Goal: Task Accomplishment & Management: Manage account settings

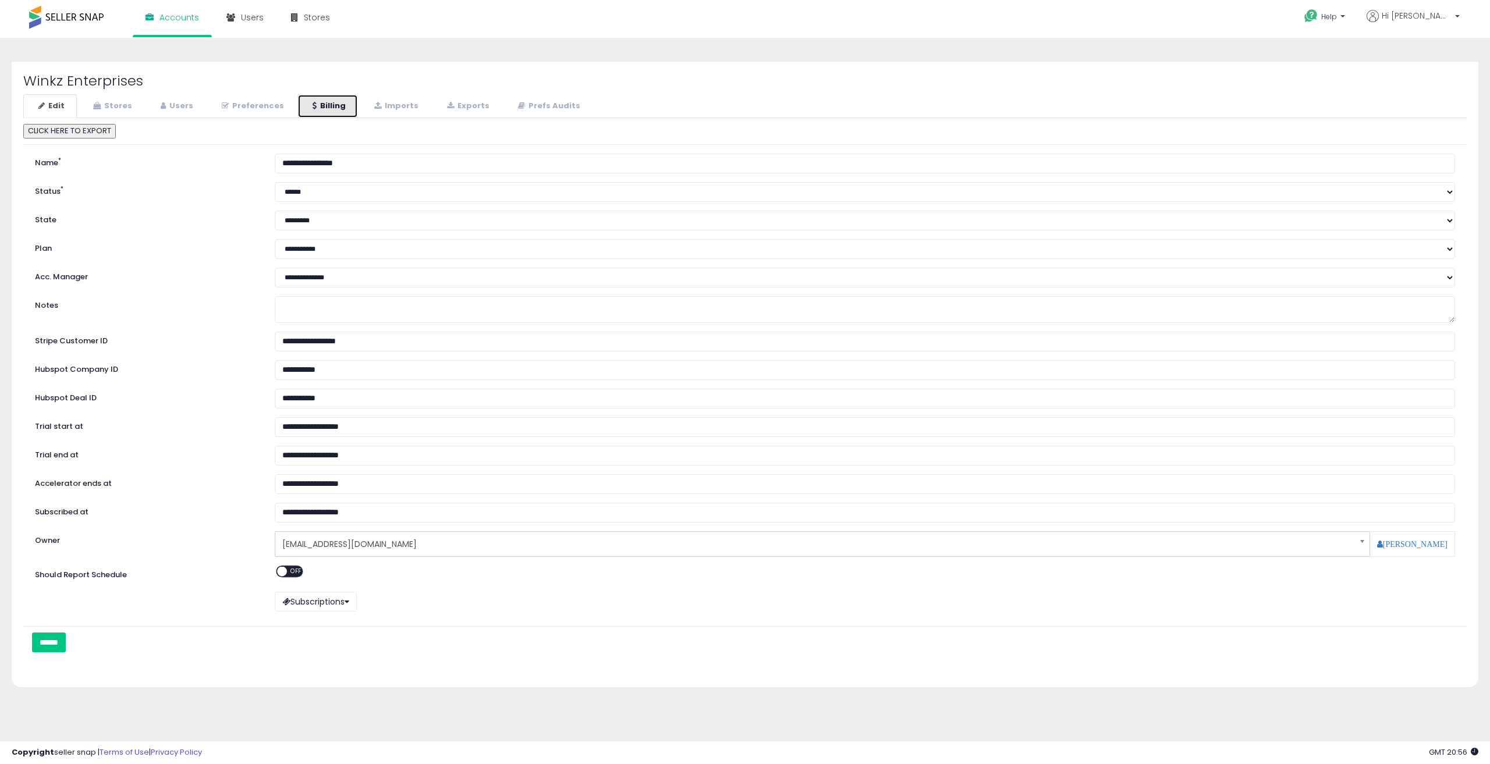
click at [300, 109] on link "Billing" at bounding box center [327, 106] width 61 height 24
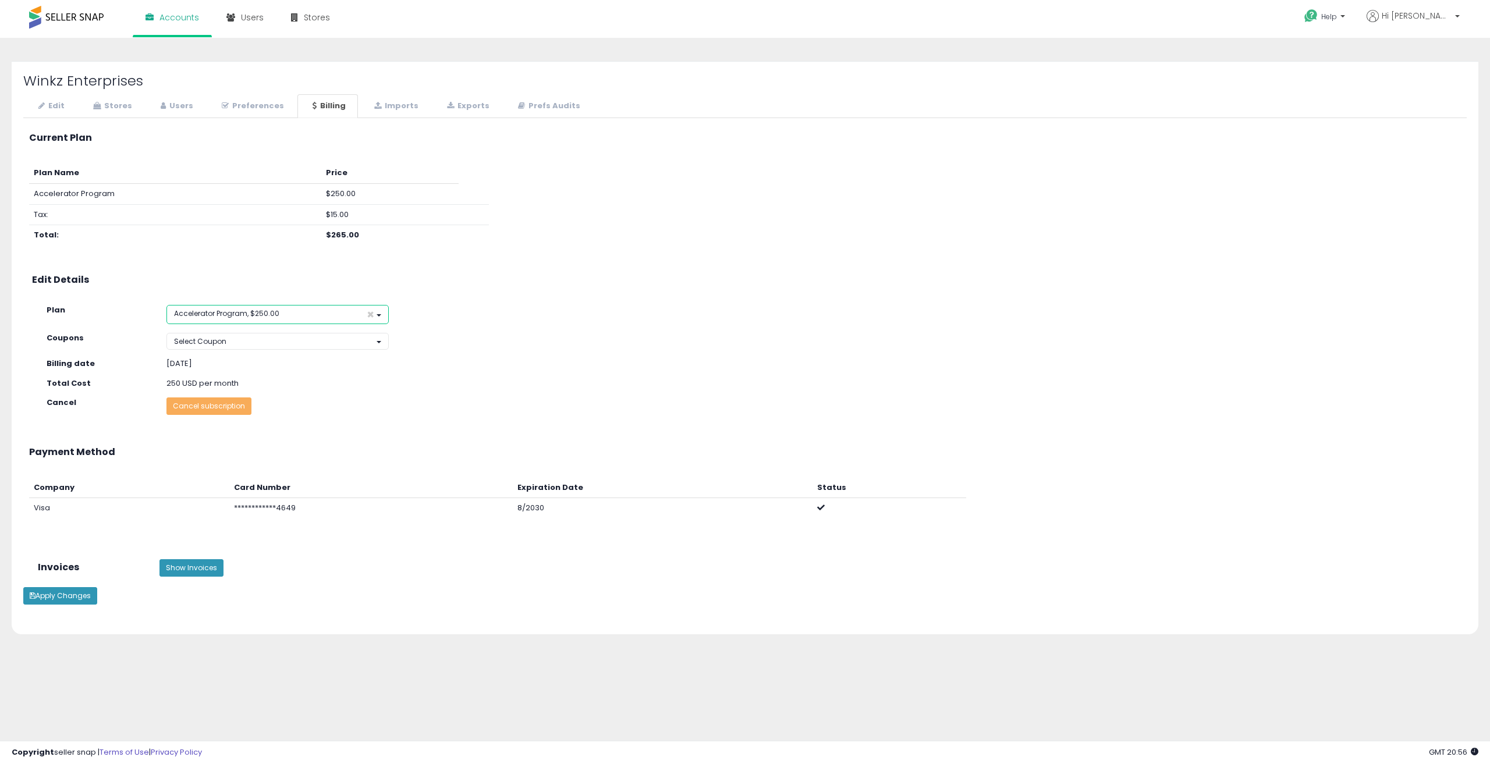
click at [310, 316] on button "Accelerator Program, $250.00 ×" at bounding box center [278, 314] width 222 height 19
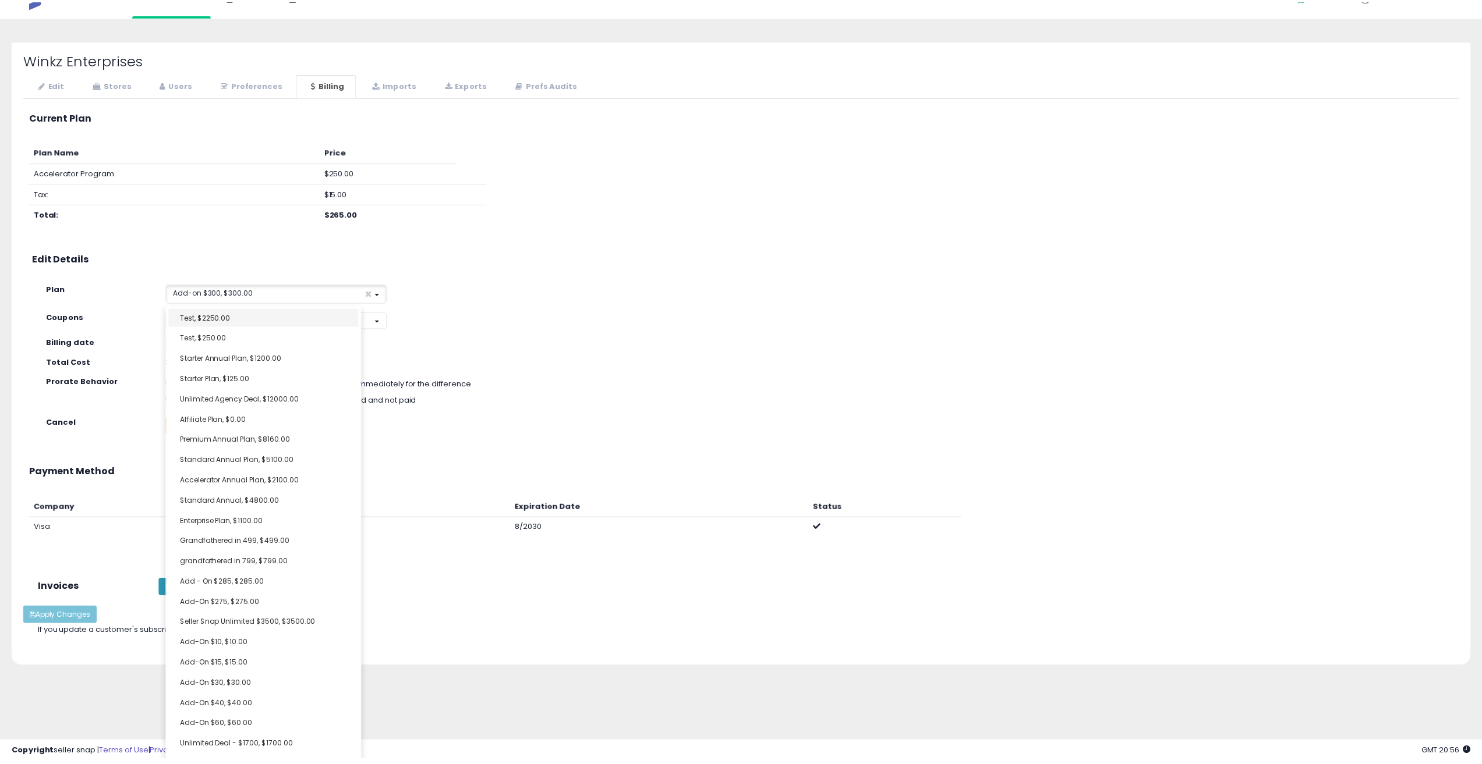
scroll to position [14, 0]
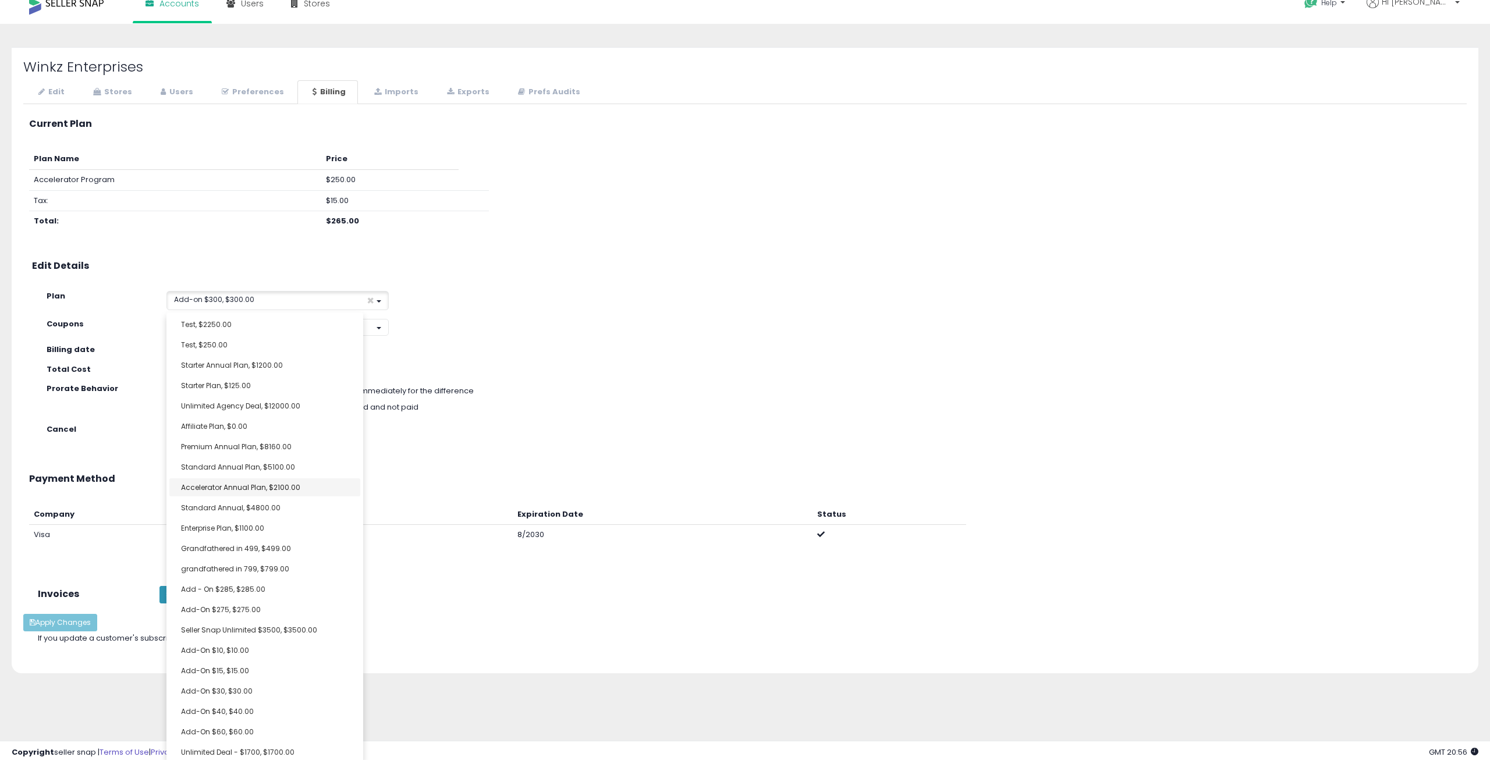
select select "**********"
click at [241, 491] on link "Accelerator Annual Plan, $2100.00" at bounding box center [264, 488] width 191 height 18
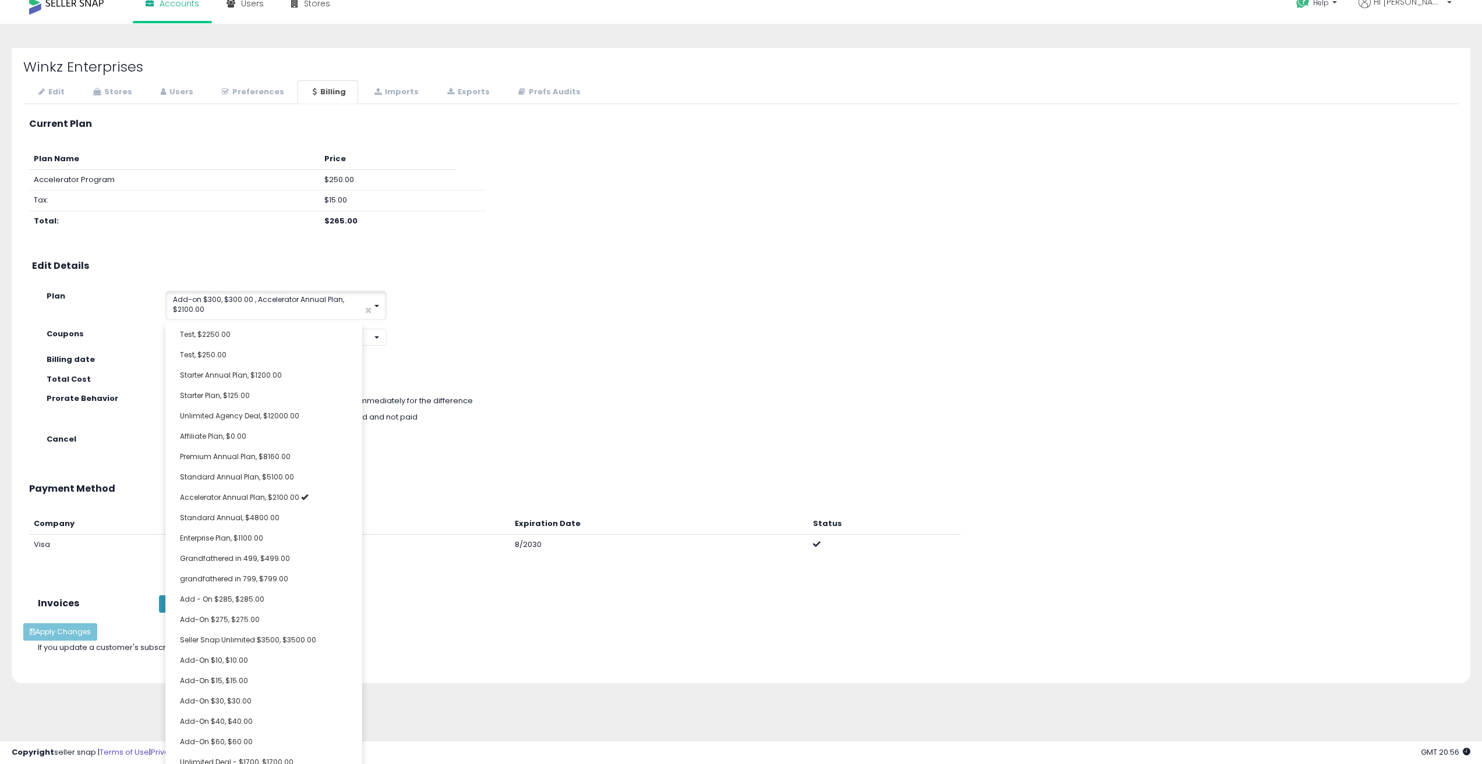
click at [511, 356] on div "[DATE]" at bounding box center [335, 360] width 357 height 11
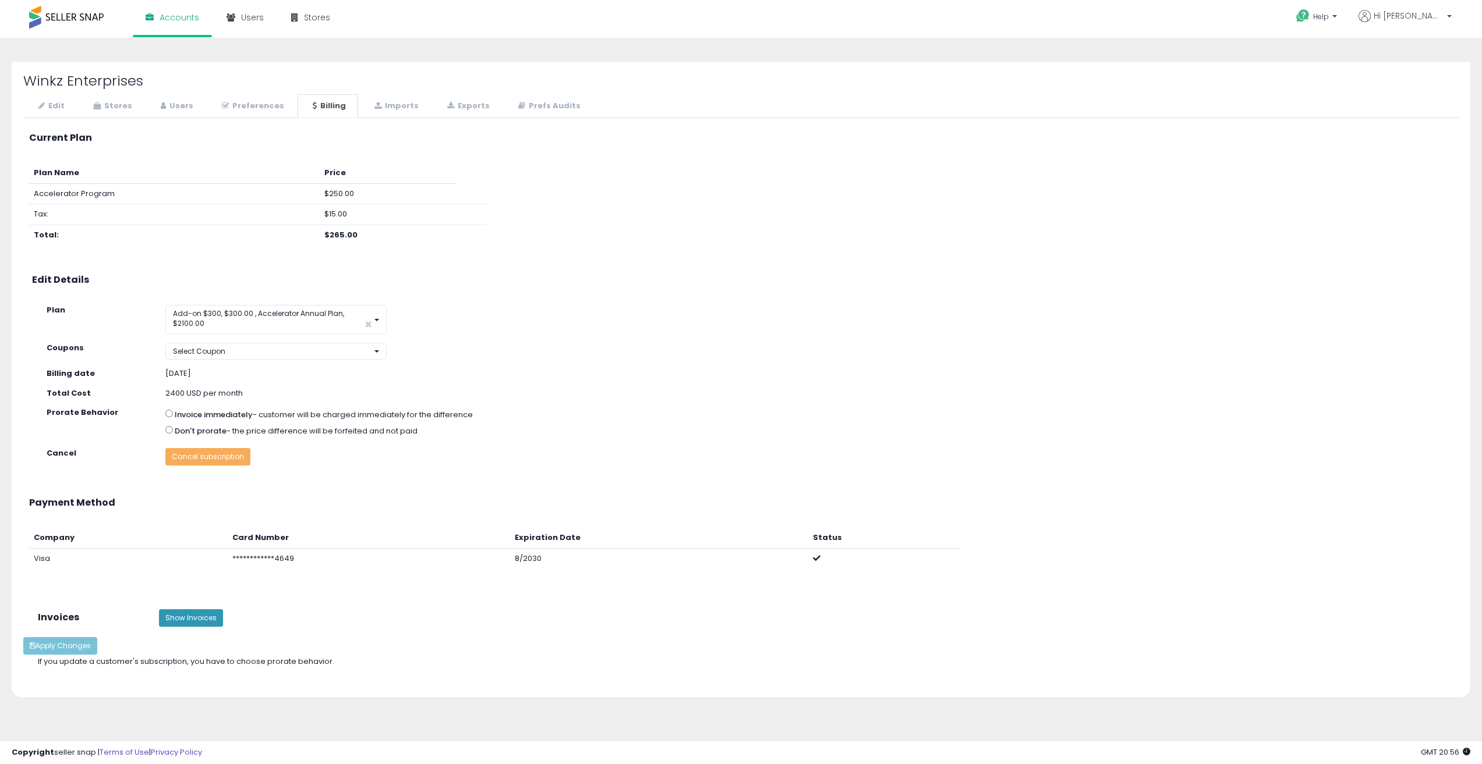
scroll to position [0, 0]
click at [304, 312] on span "Add-on $300, $300.00 , Accelerator Annual Plan, $2100.00" at bounding box center [258, 319] width 171 height 20
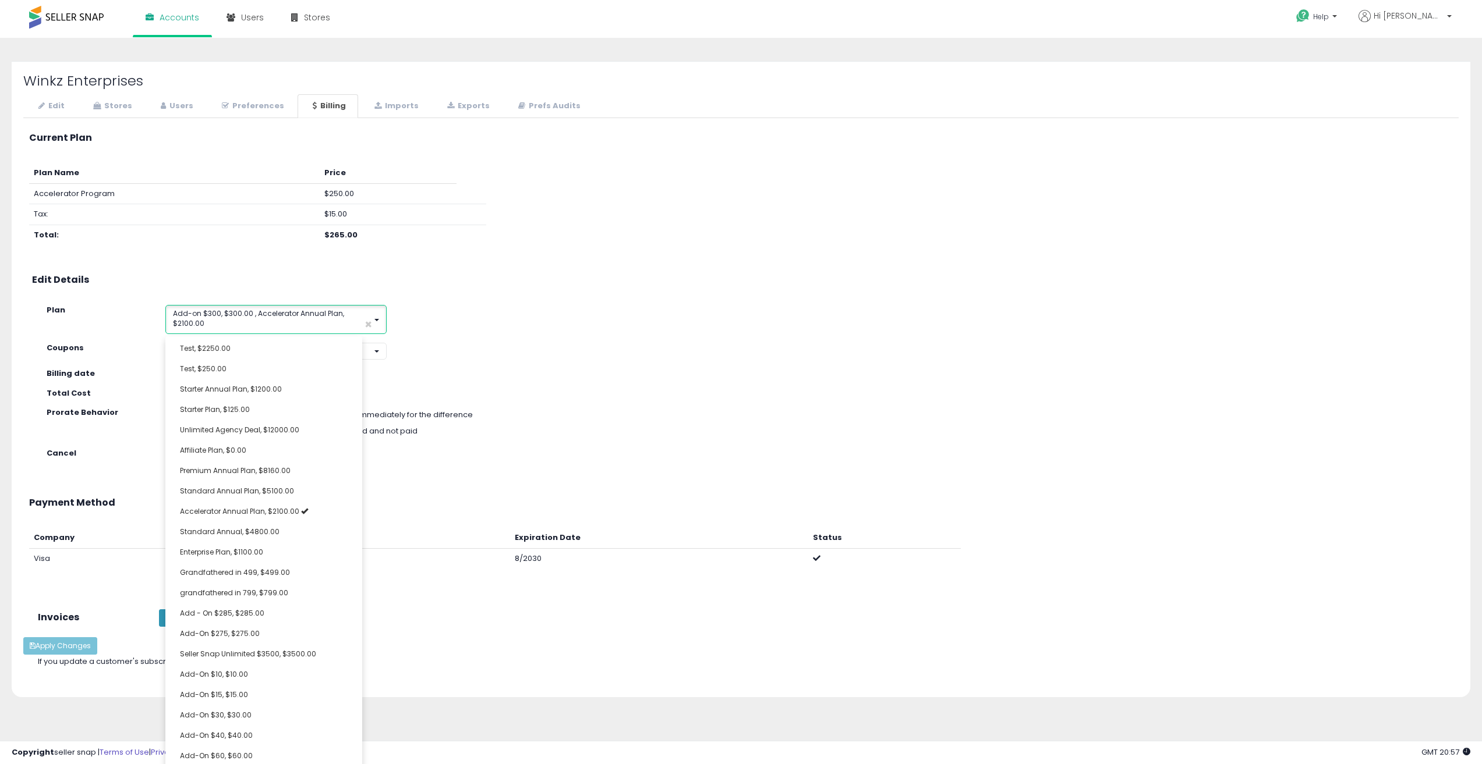
click at [367, 326] on span "×" at bounding box center [368, 324] width 8 height 12
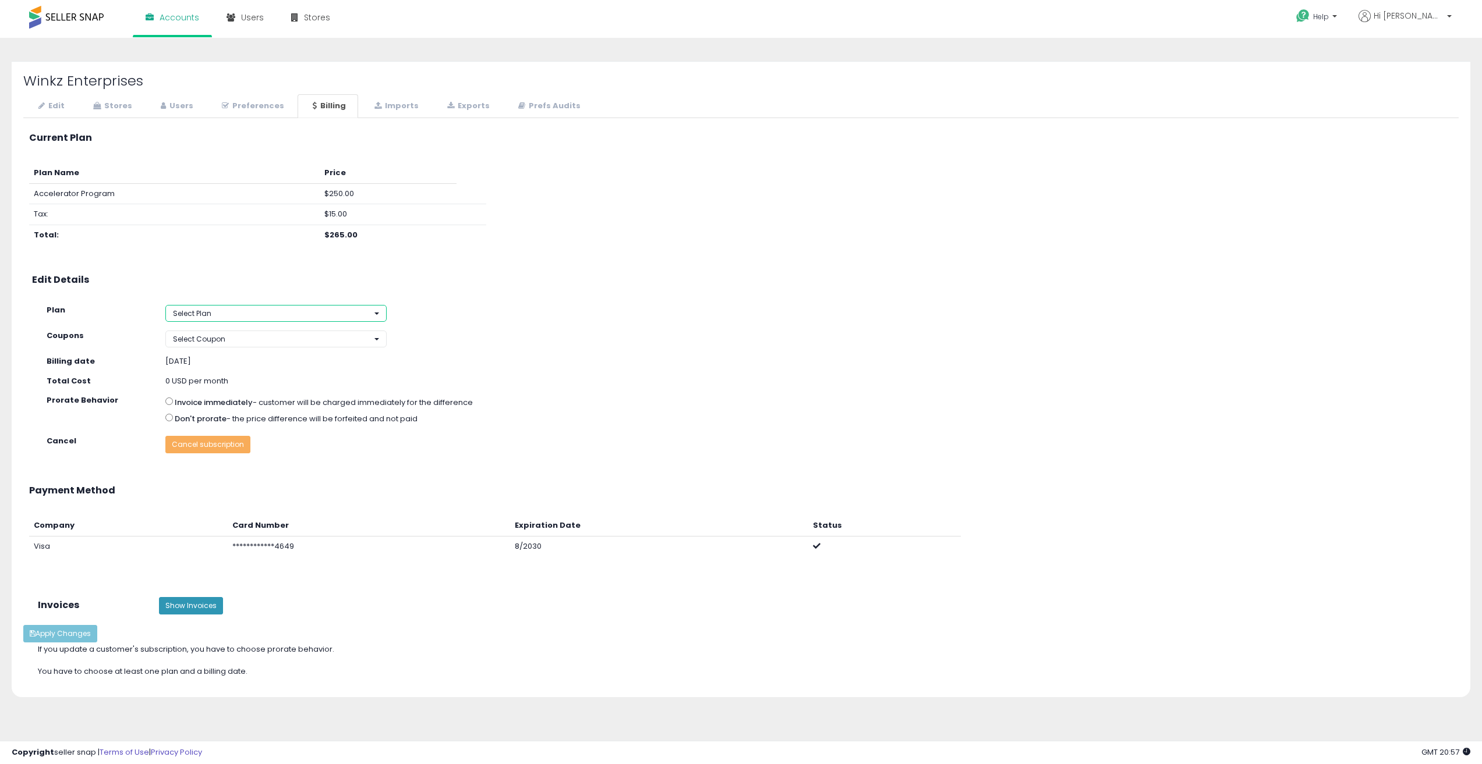
click at [334, 317] on button "Select Plan" at bounding box center [275, 313] width 221 height 17
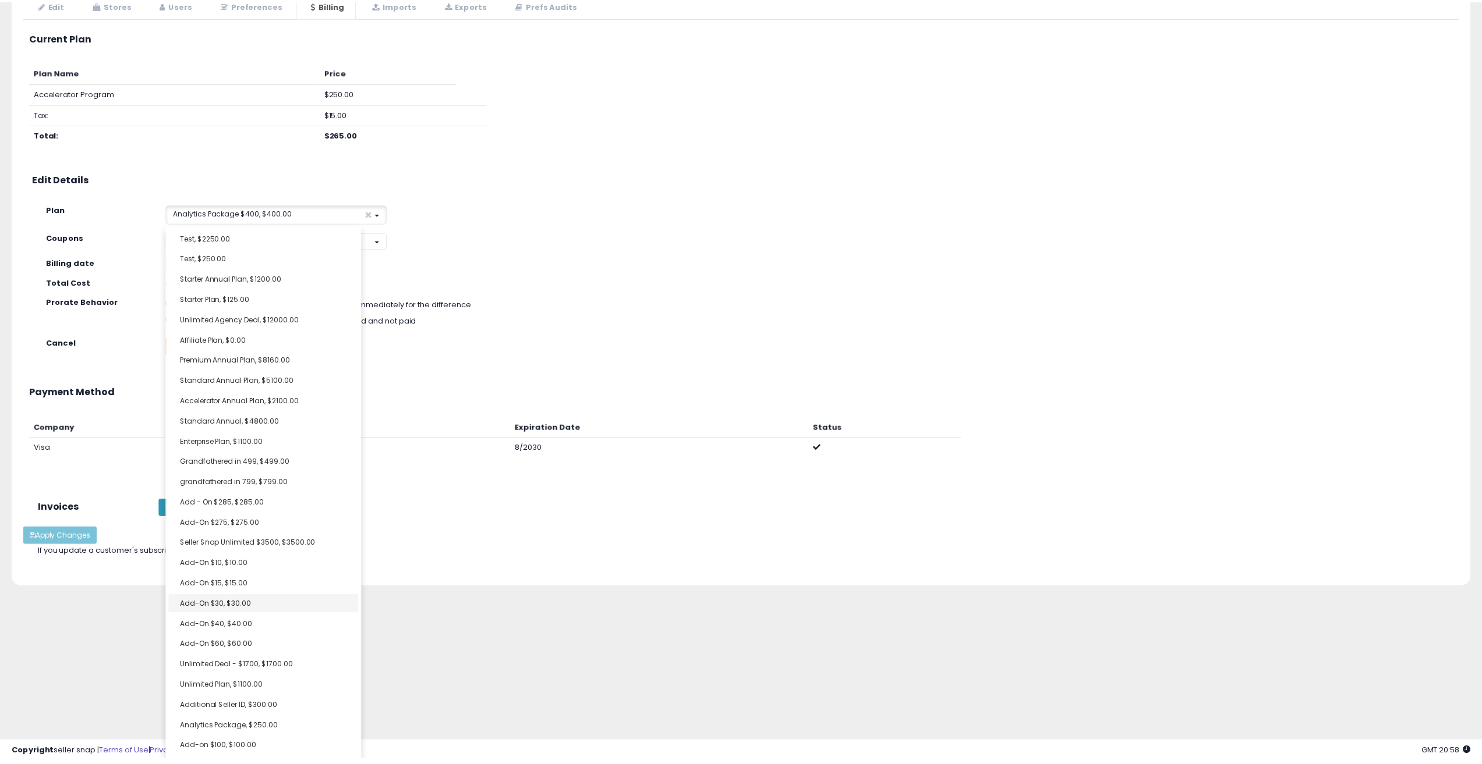
scroll to position [91, 0]
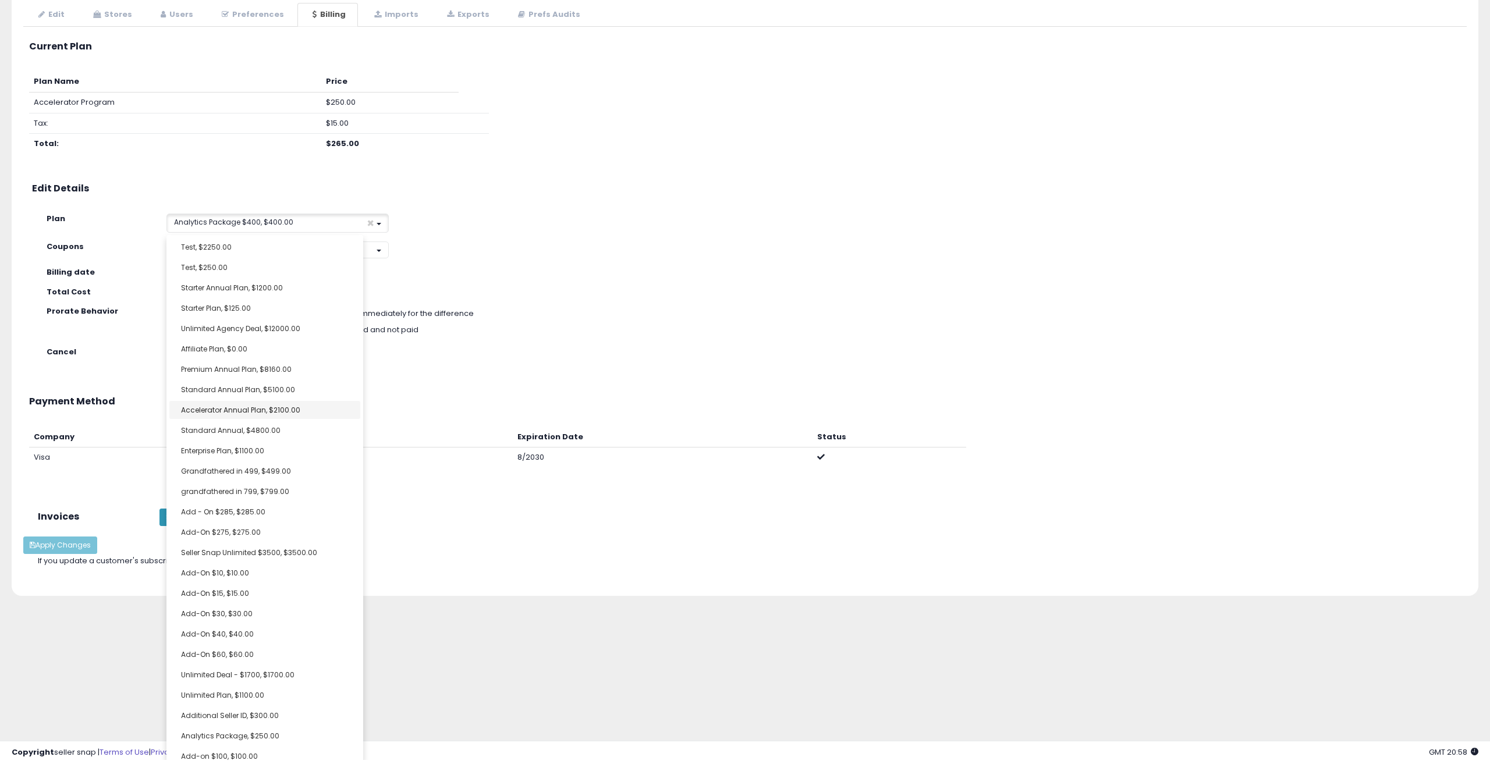
select select "**********"
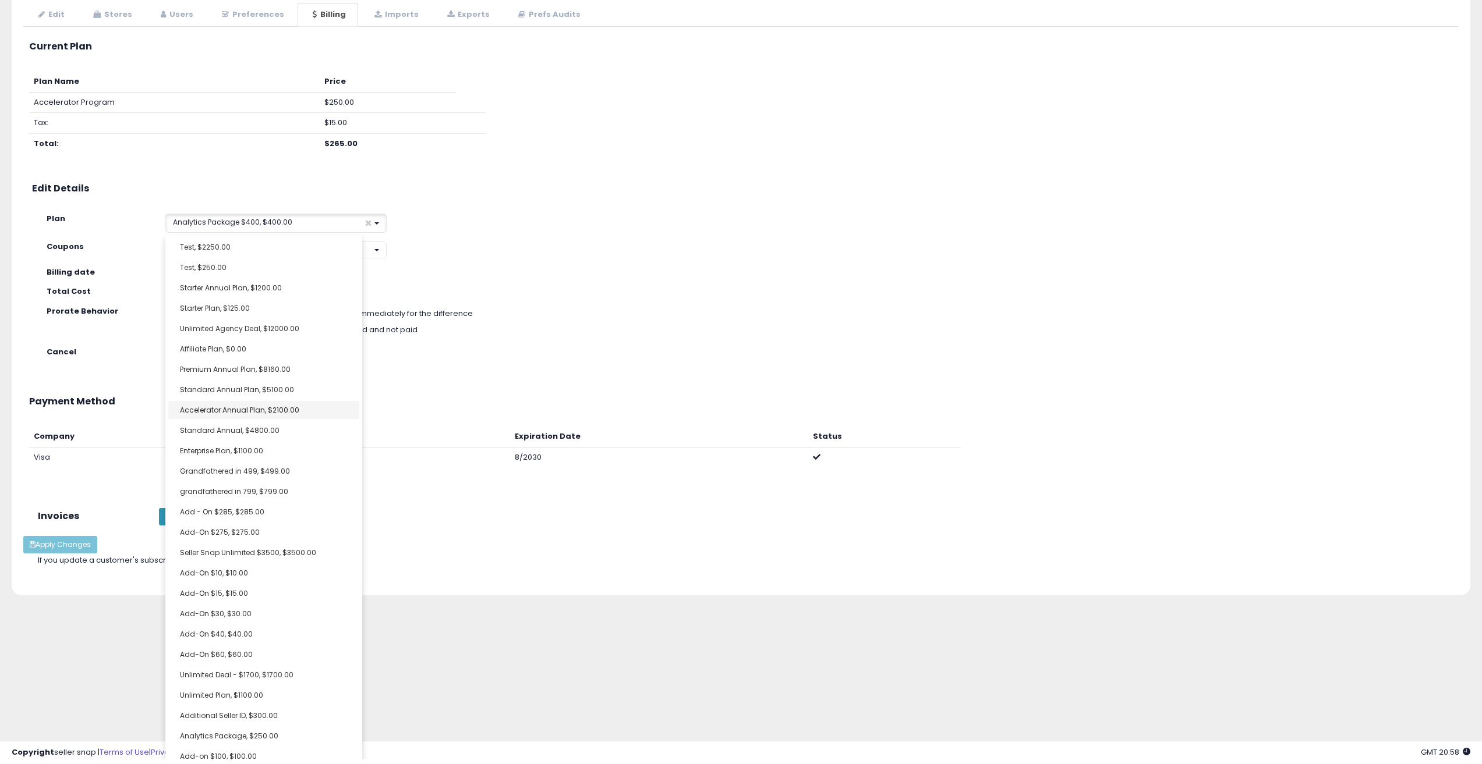
click at [224, 412] on link "Accelerator Annual Plan, $2100.00" at bounding box center [263, 410] width 191 height 18
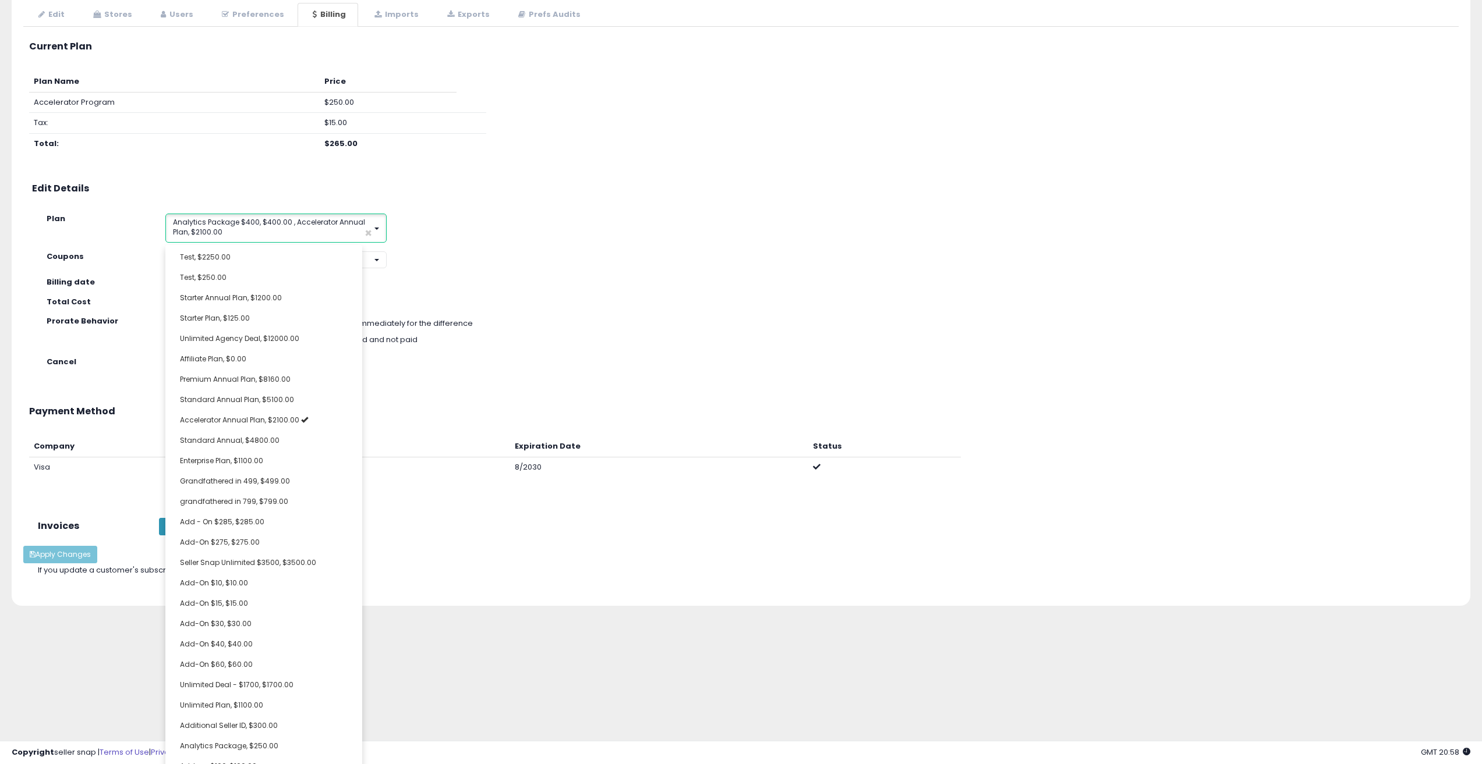
click at [289, 223] on span "Analytics Package $400, $400.00 , Accelerator Annual Plan, $2100.00" at bounding box center [269, 227] width 192 height 20
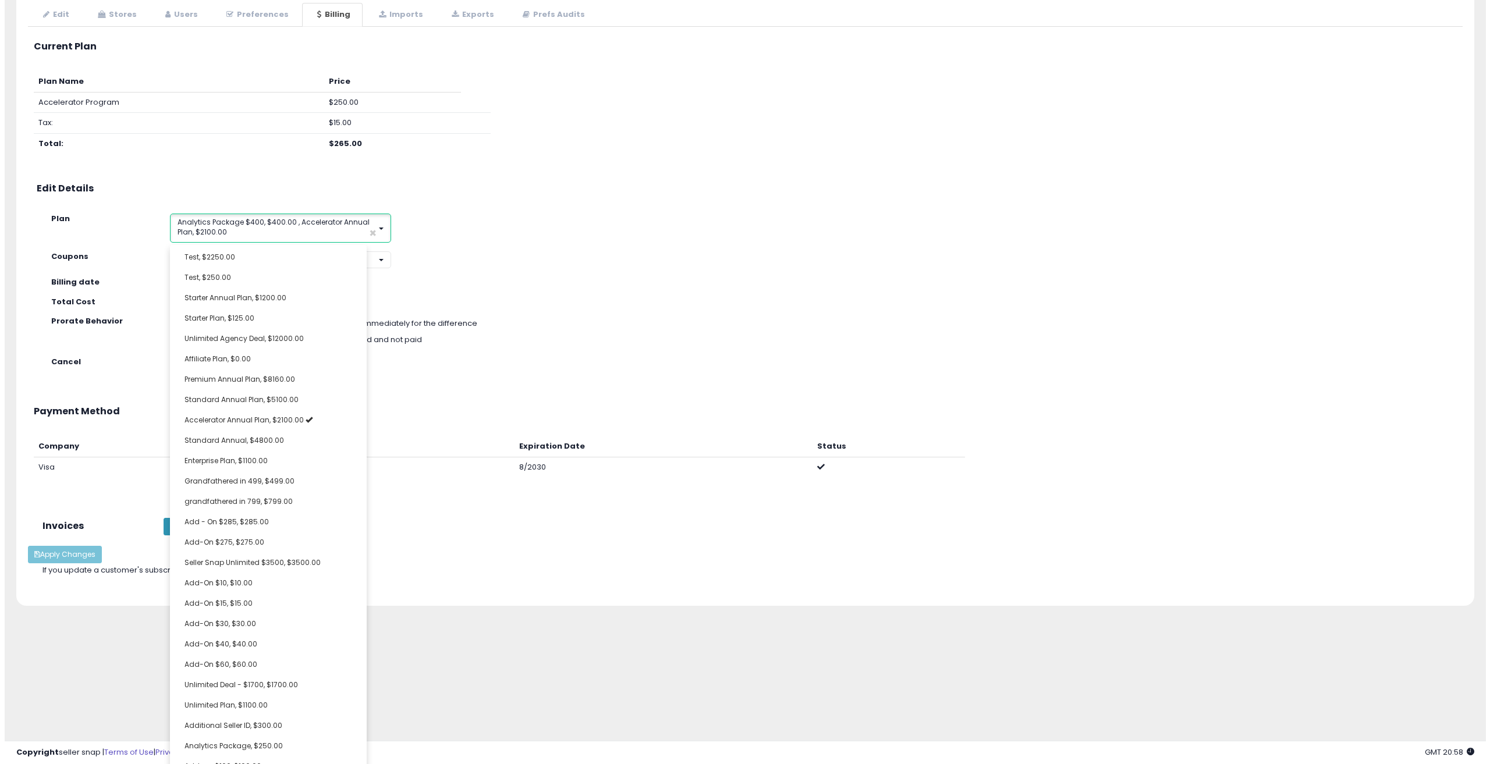
scroll to position [0, 0]
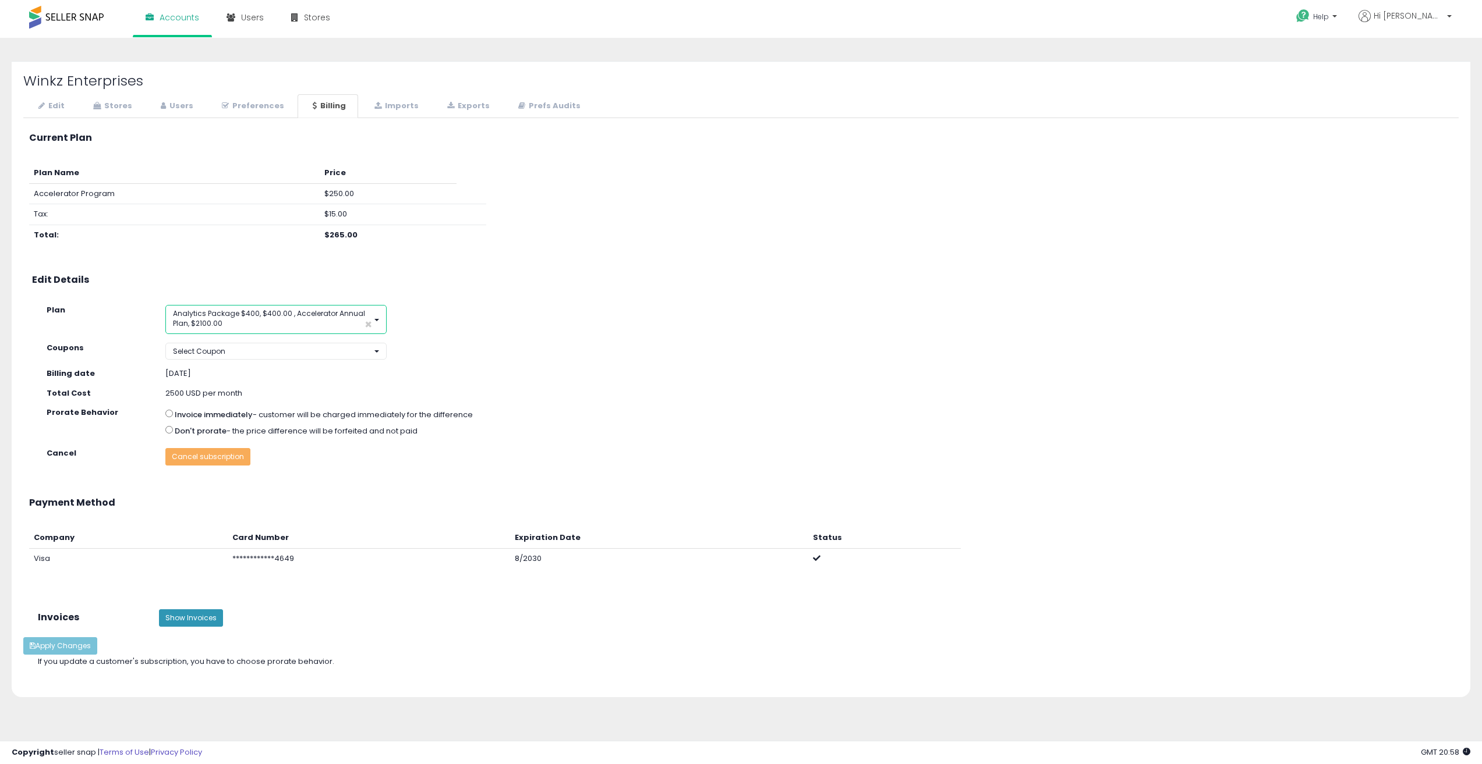
click at [374, 321] on button "Analytics Package $400, $400.00 , Accelerator Annual Plan, $2100.00 ×" at bounding box center [275, 319] width 221 height 29
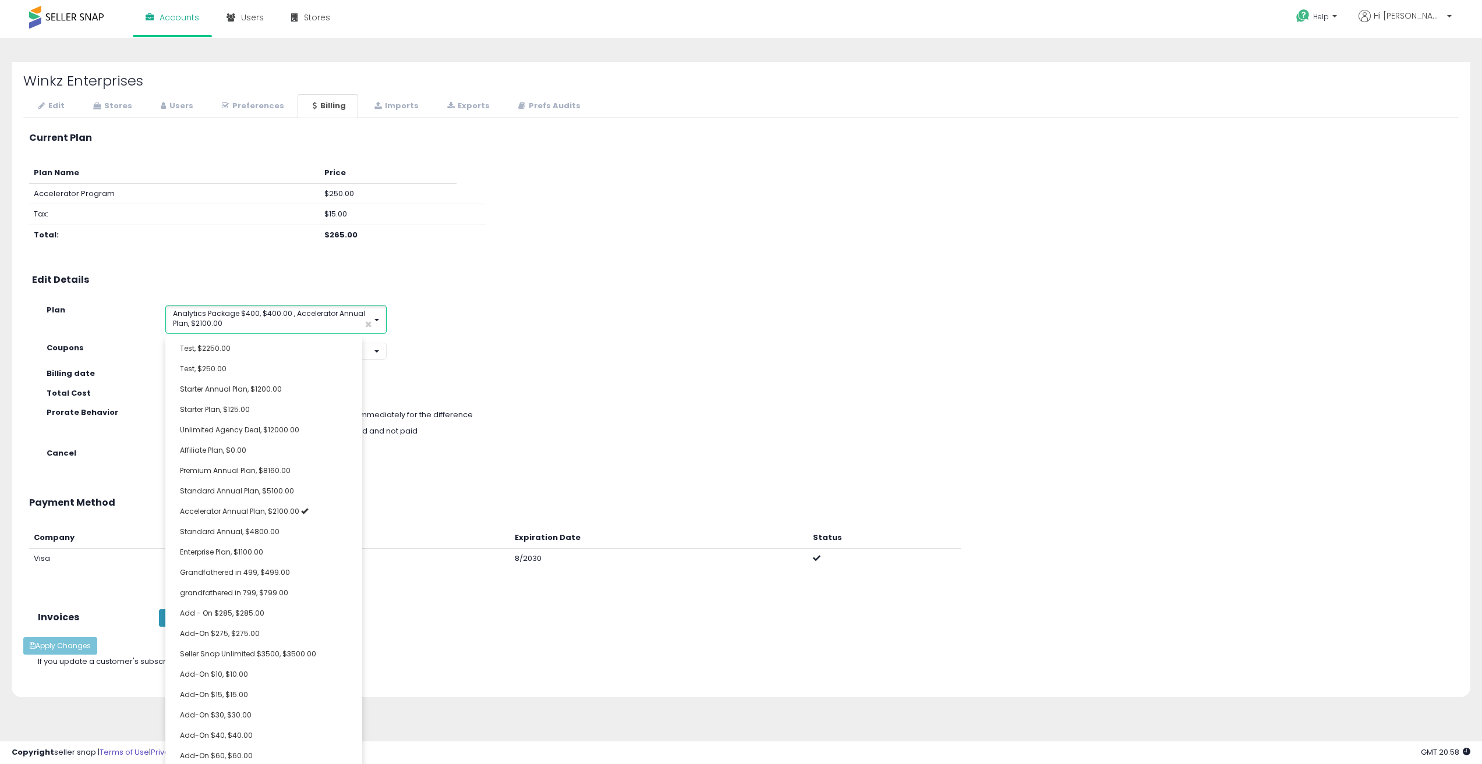
click at [364, 323] on span "×" at bounding box center [368, 324] width 8 height 12
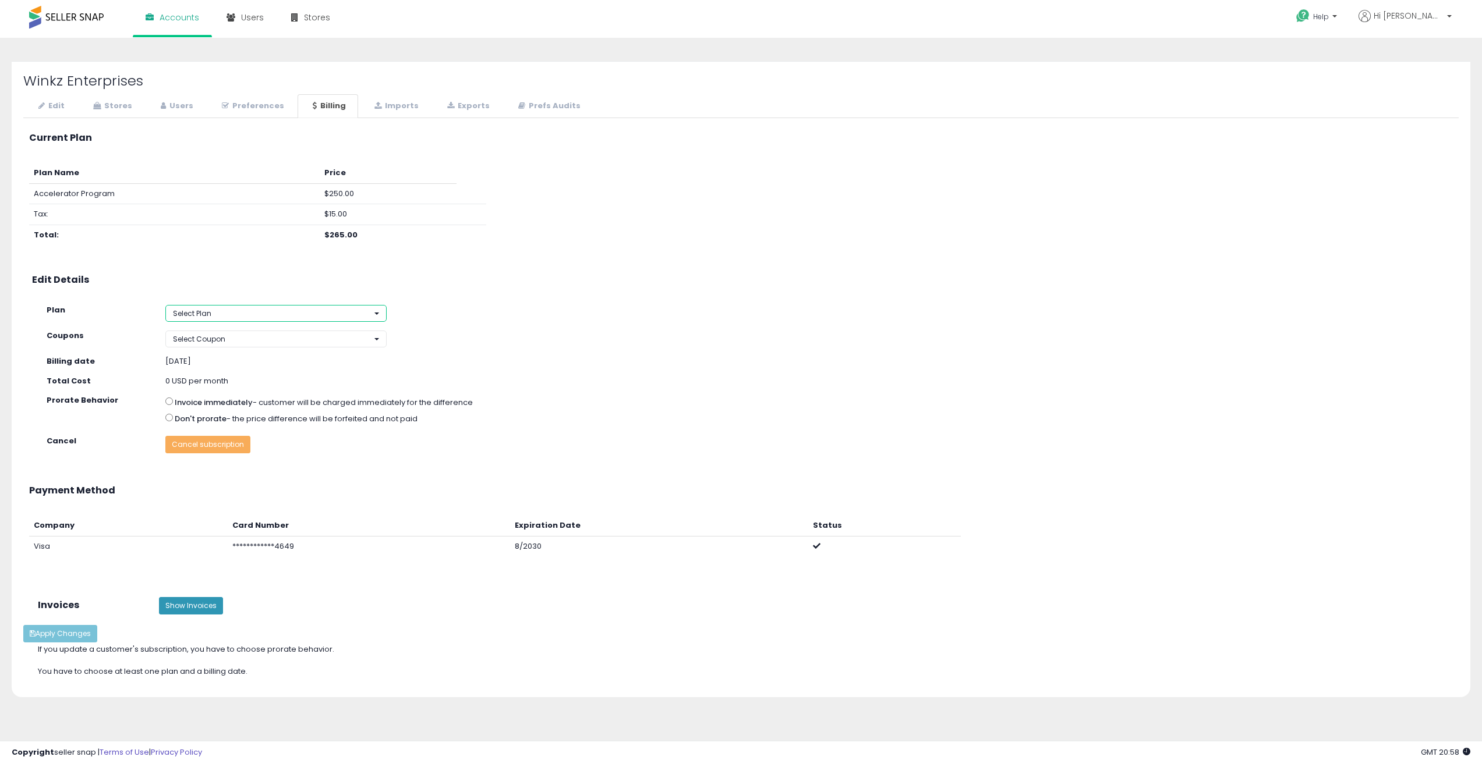
click at [339, 315] on button "Select Plan" at bounding box center [275, 313] width 221 height 17
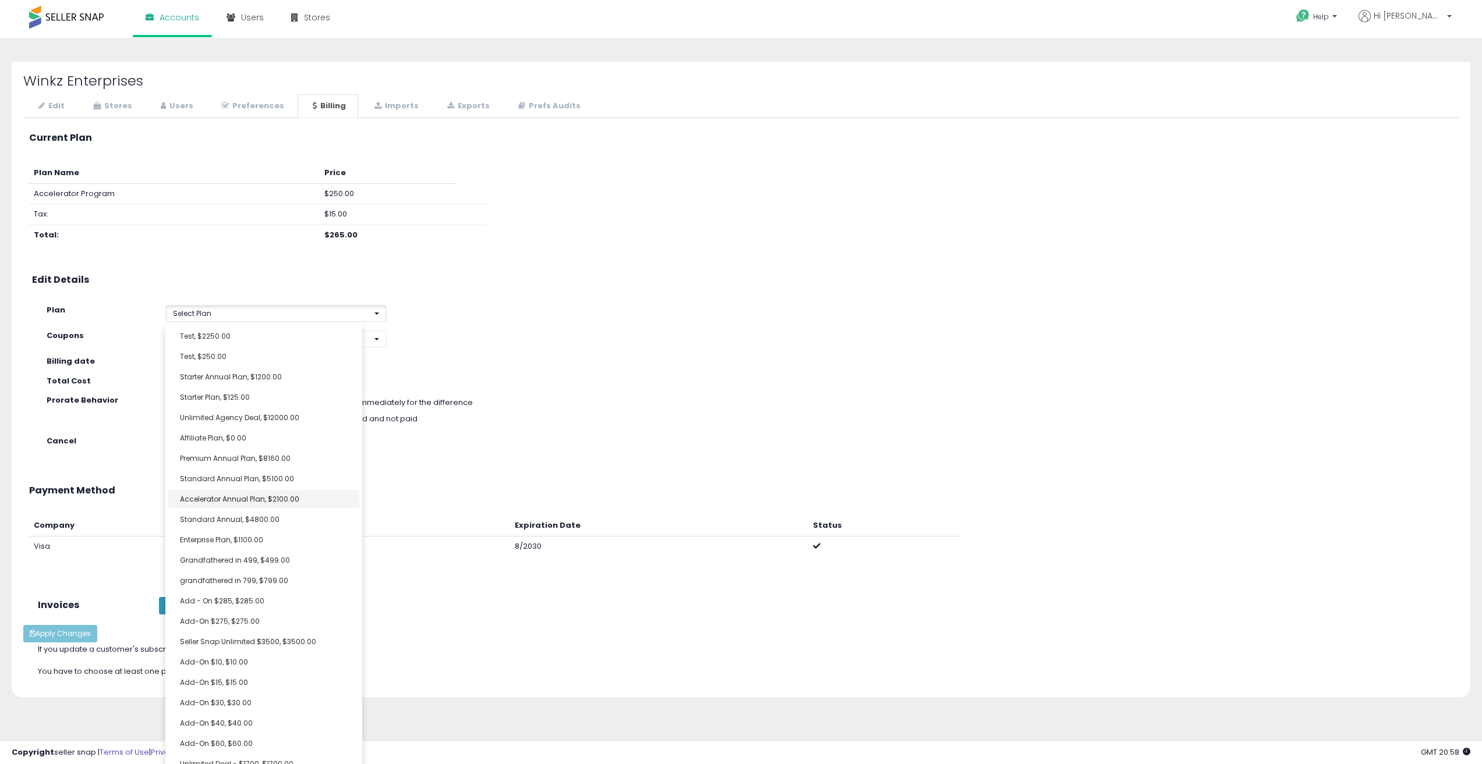
select select "**********"
click at [241, 500] on span "Accelerator Annual Plan, $2100.00" at bounding box center [239, 499] width 119 height 10
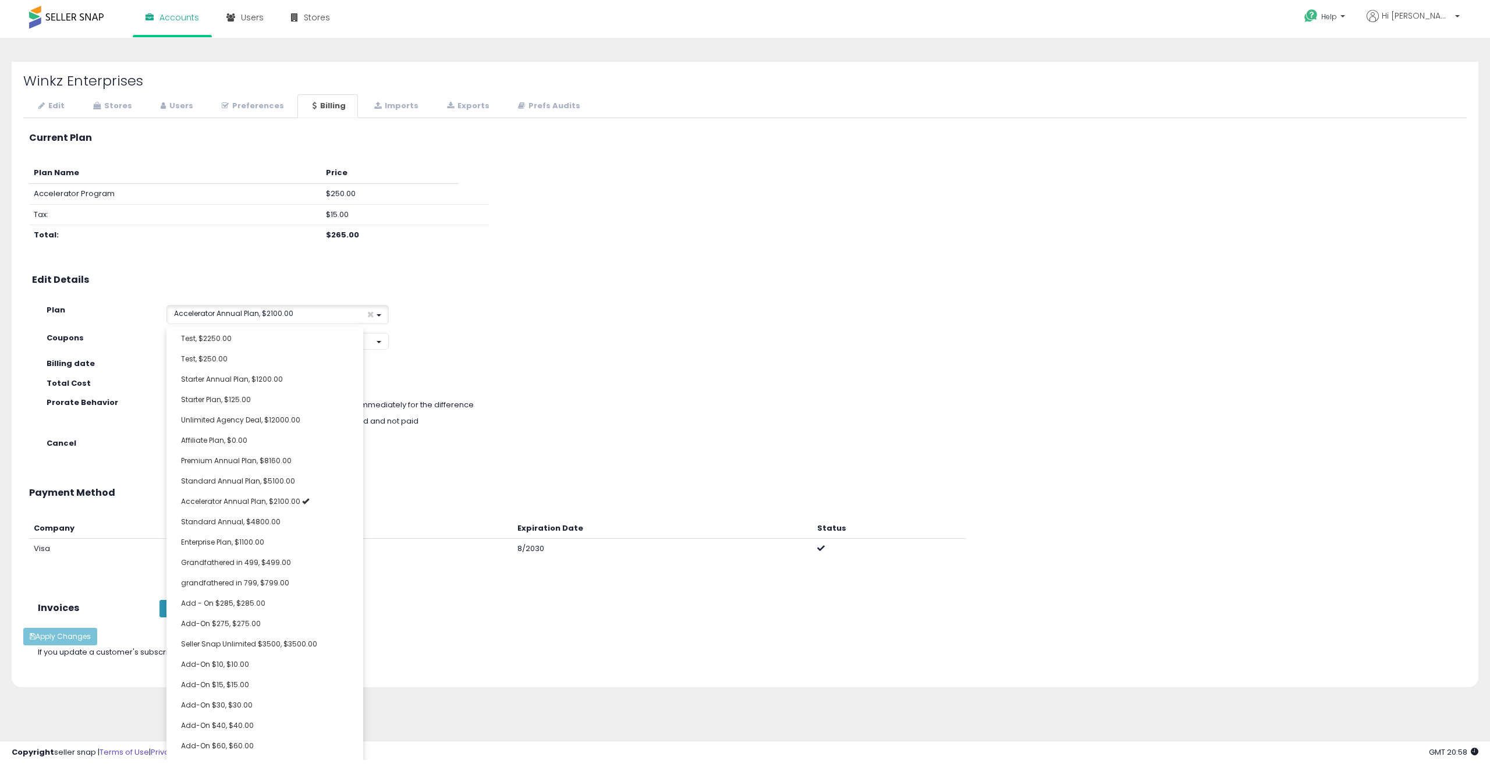
click at [474, 356] on div "**********" at bounding box center [745, 395] width 1444 height 543
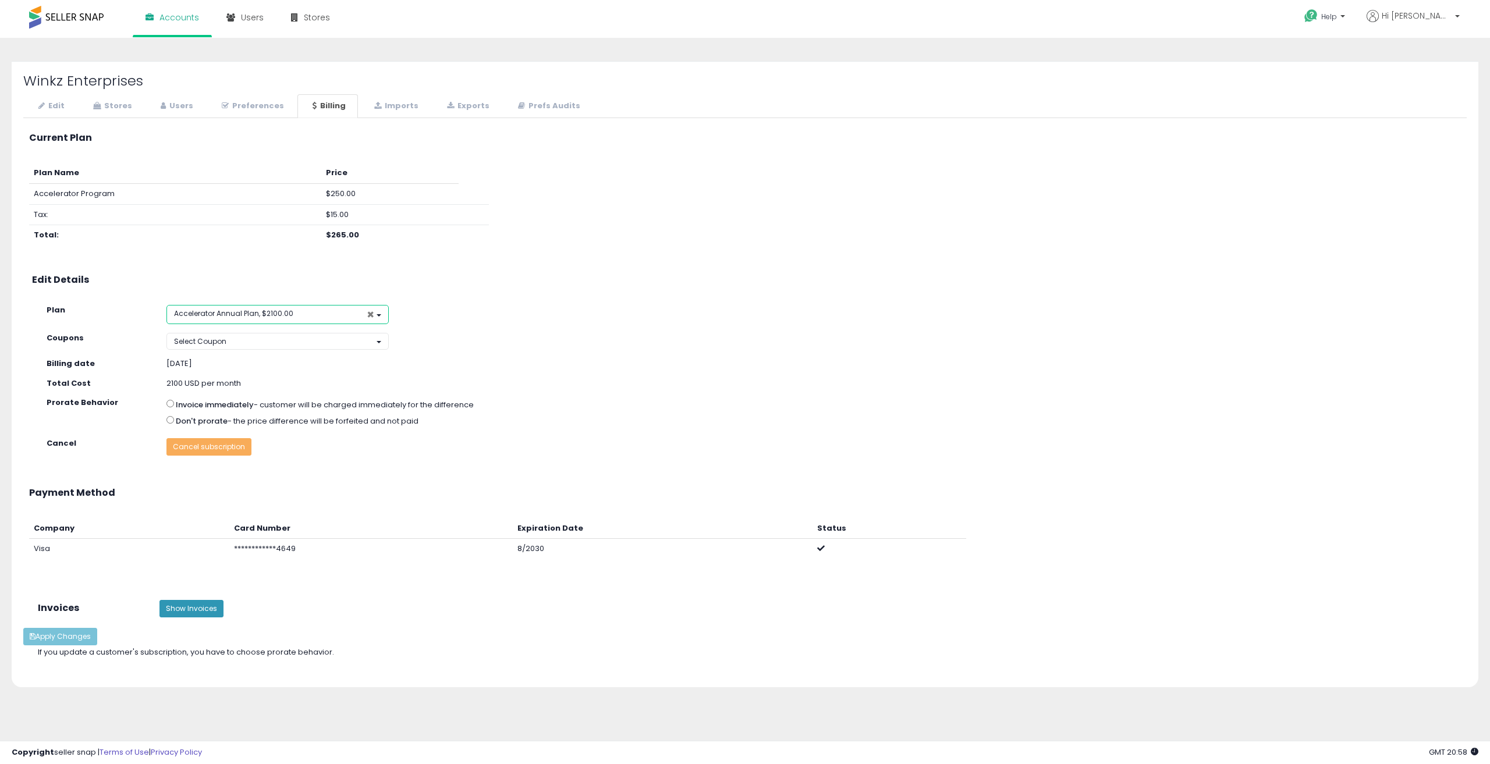
click at [369, 313] on span "×" at bounding box center [371, 315] width 8 height 12
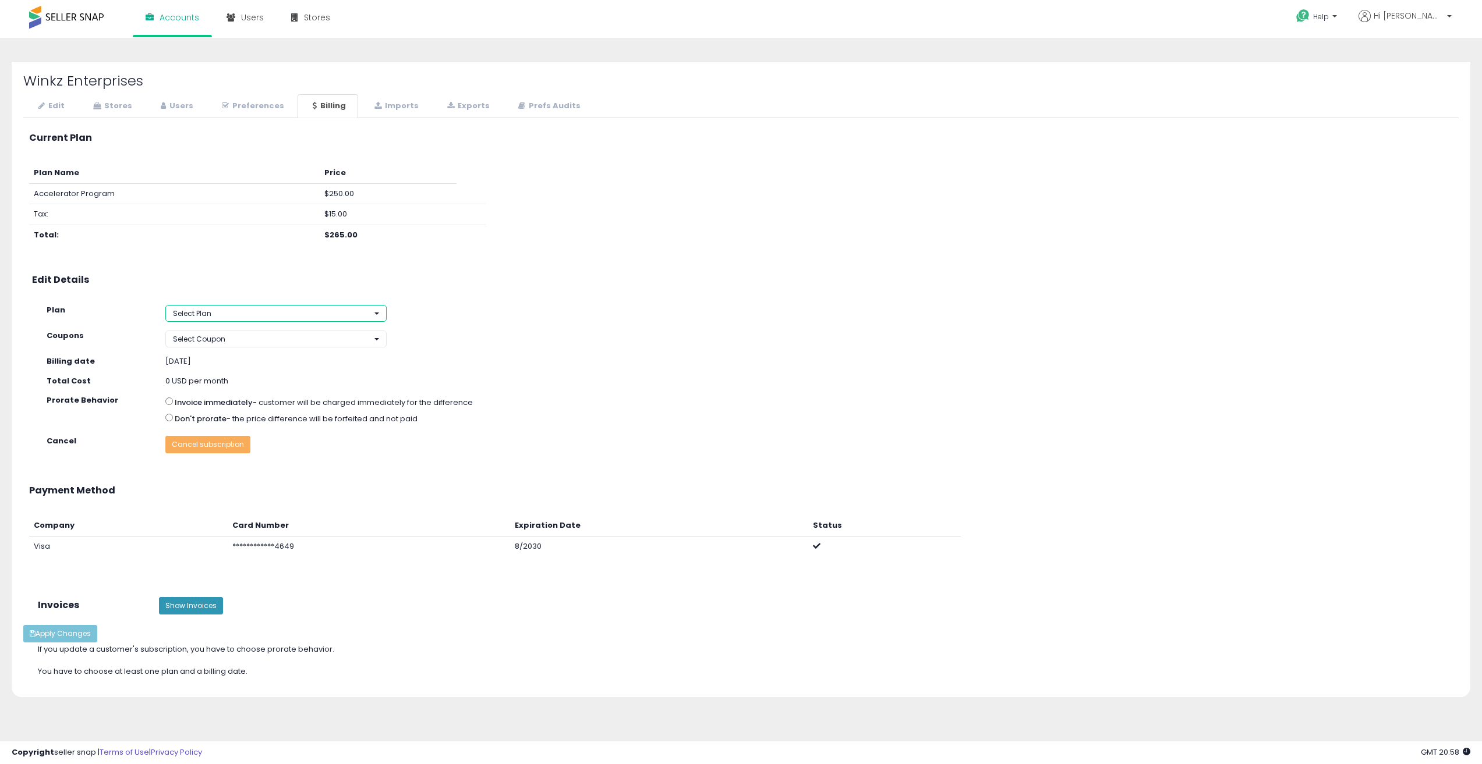
click at [366, 313] on button "Select Plan" at bounding box center [275, 313] width 221 height 17
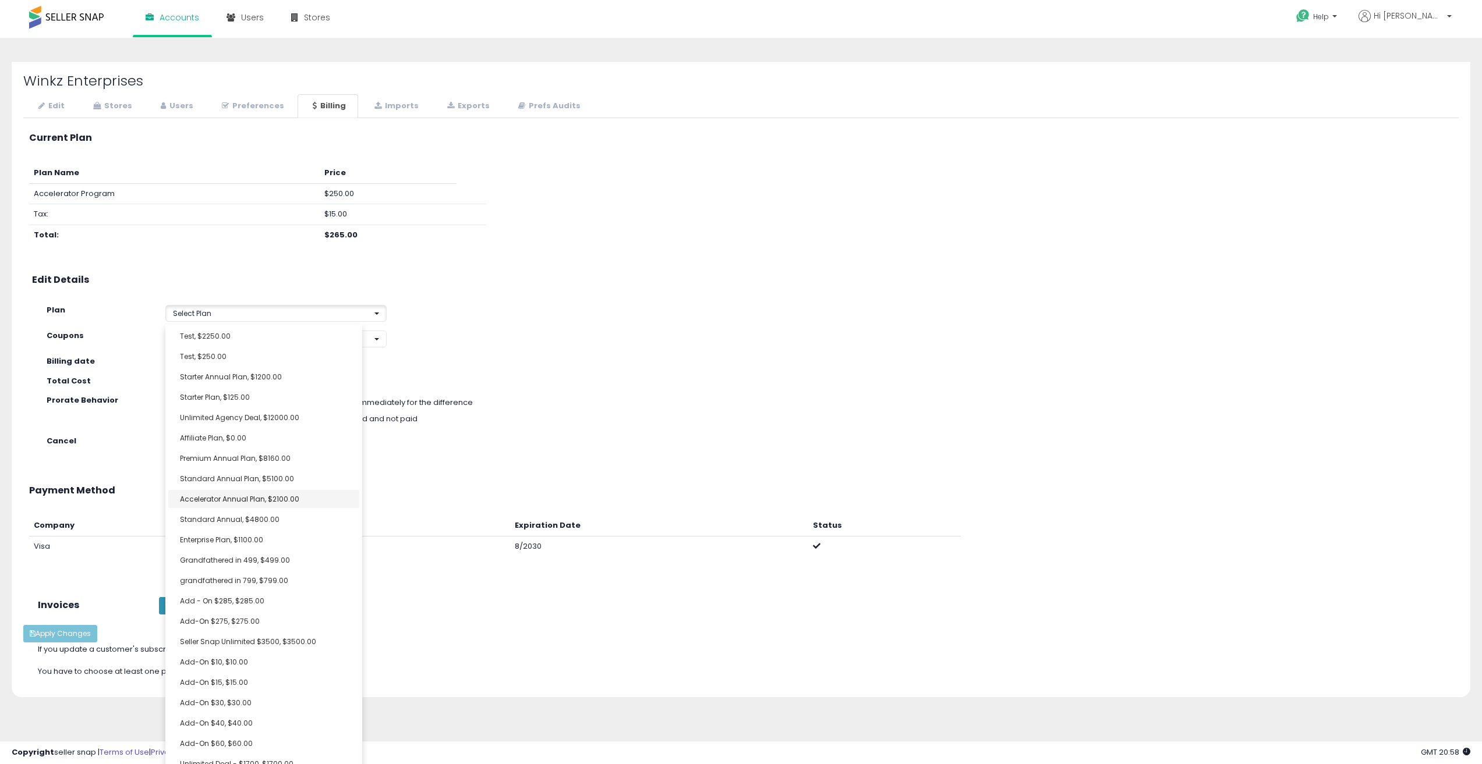
select select "**********"
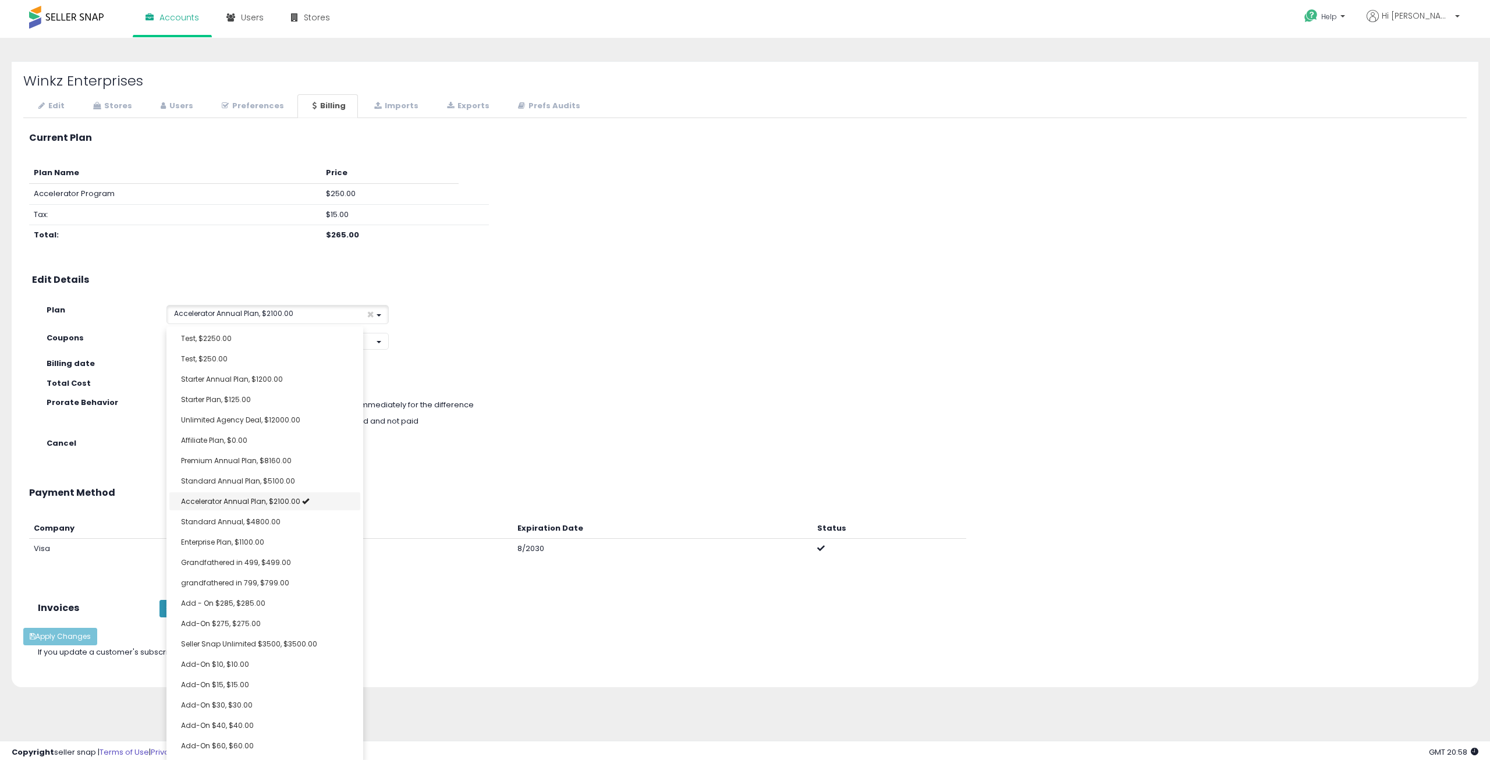
click at [261, 501] on span "Accelerator Annual Plan, $2100.00" at bounding box center [240, 502] width 119 height 10
click at [452, 364] on div "[DATE]" at bounding box center [338, 364] width 342 height 11
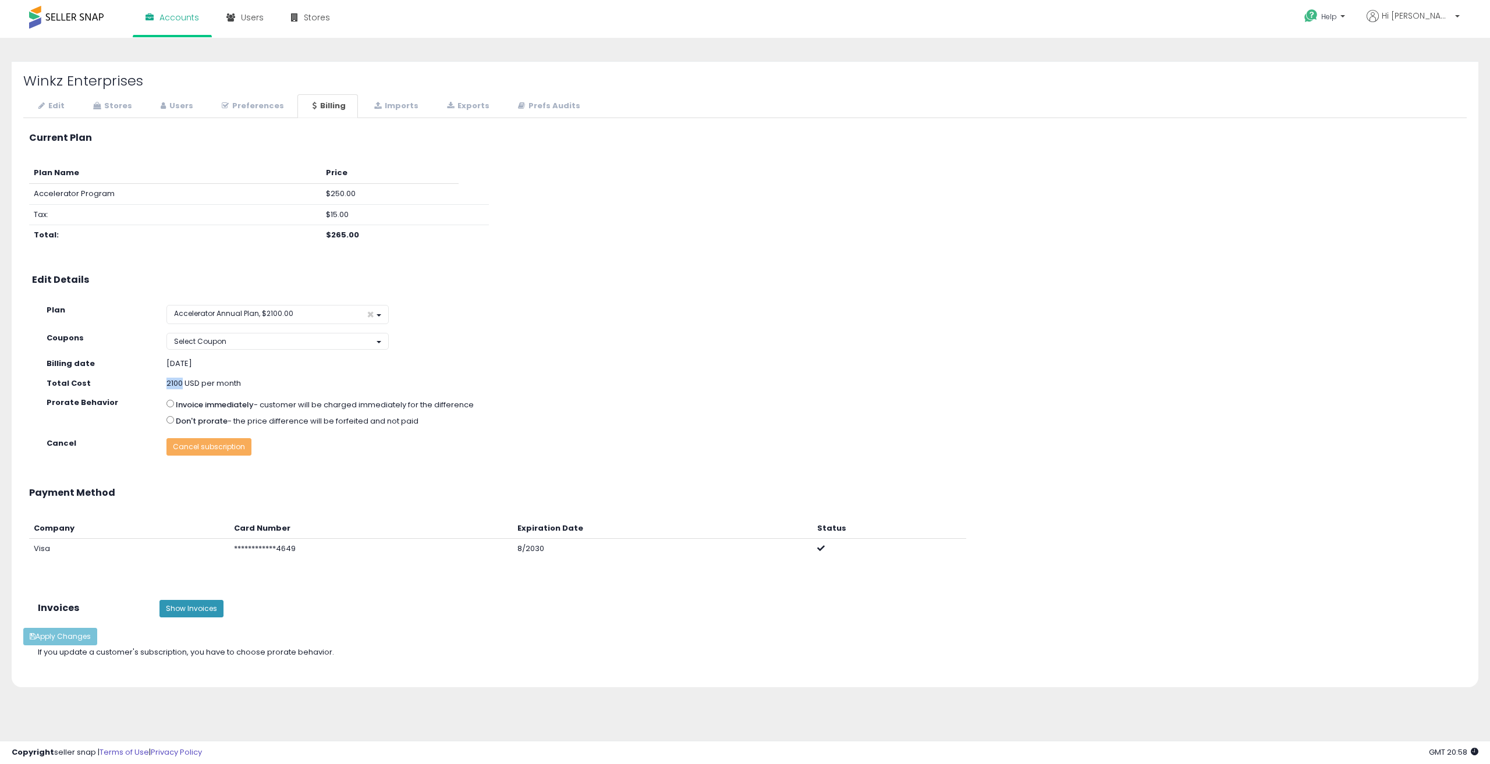
drag, startPoint x: 167, startPoint y: 384, endPoint x: 180, endPoint y: 386, distance: 13.6
click at [180, 386] on div "2100 USD per month" at bounding box center [338, 383] width 360 height 11
copy div "2100"
click at [526, 301] on div "**********" at bounding box center [757, 298] width 1438 height 52
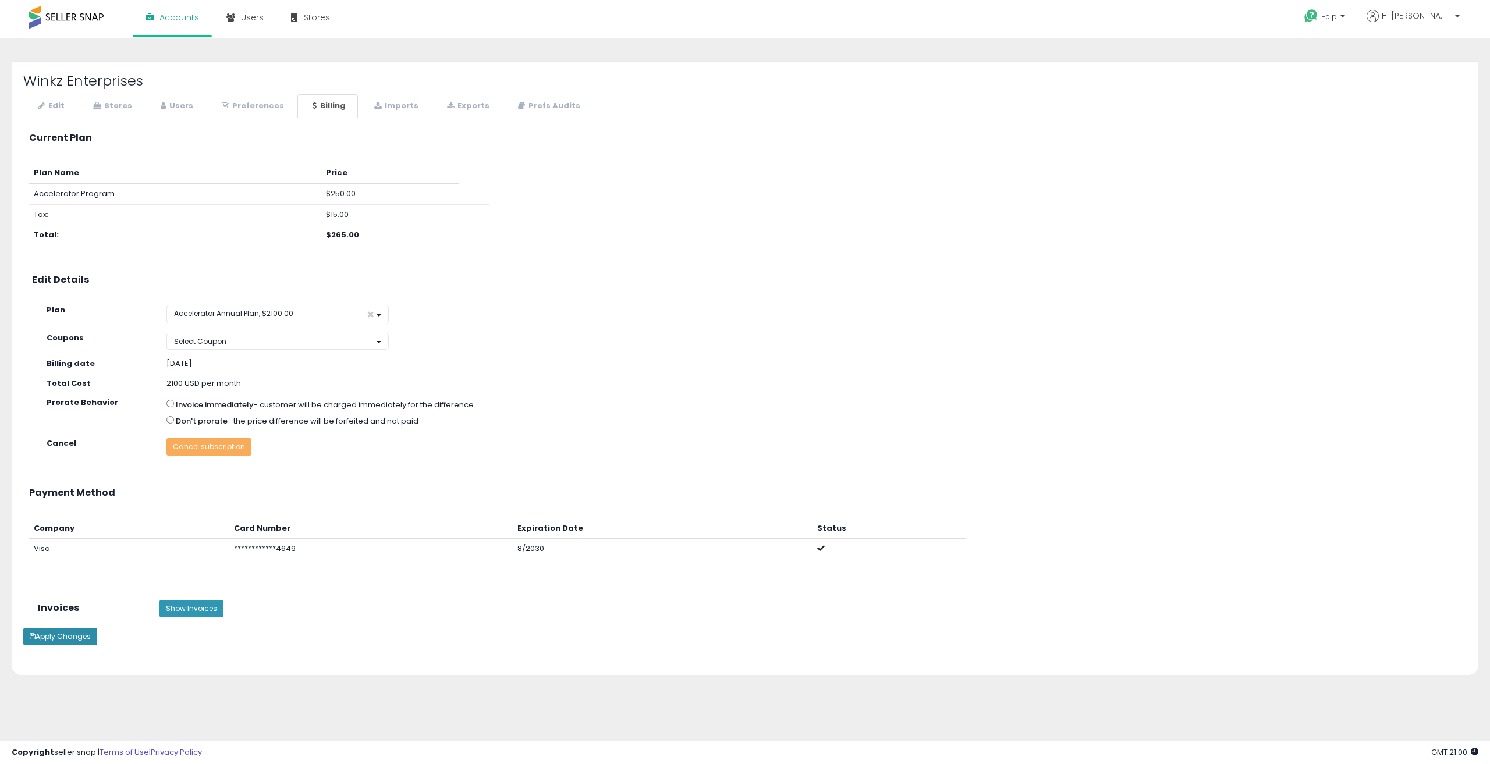
click at [62, 637] on button "Apply Changes" at bounding box center [60, 636] width 74 height 17
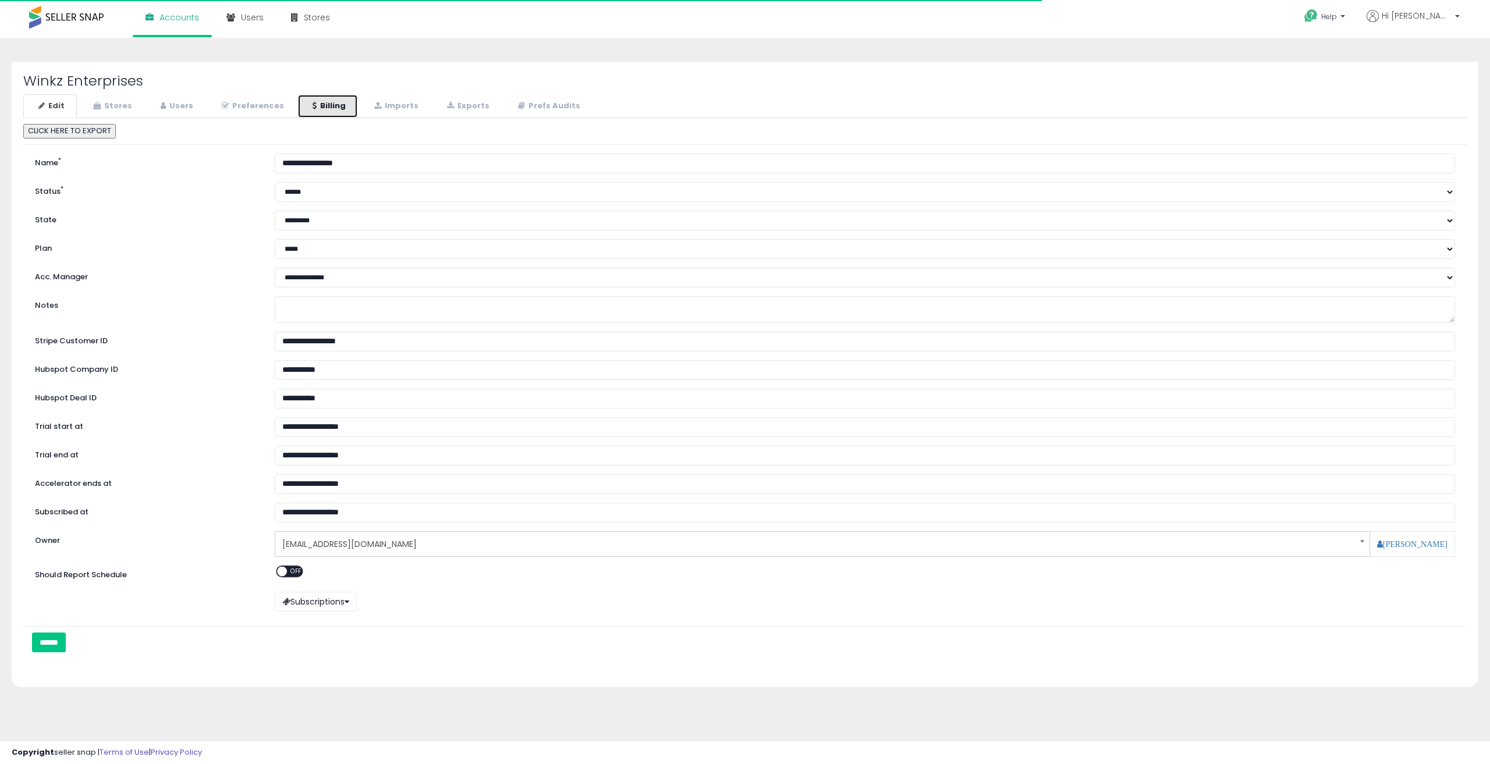
click at [315, 107] on link "Billing" at bounding box center [327, 106] width 61 height 24
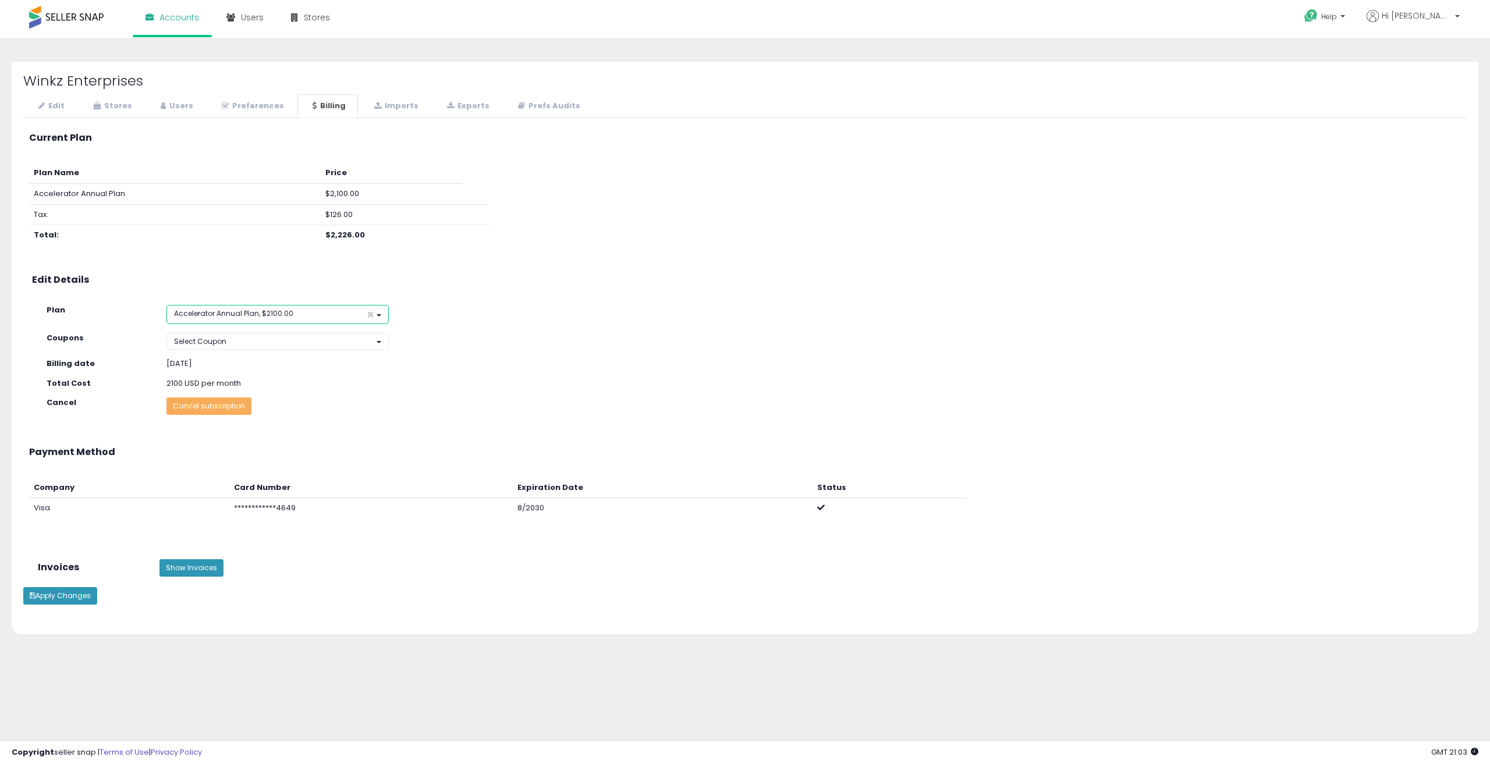
click at [291, 311] on button "Accelerator Annual Plan, $2100.00 ×" at bounding box center [278, 314] width 222 height 19
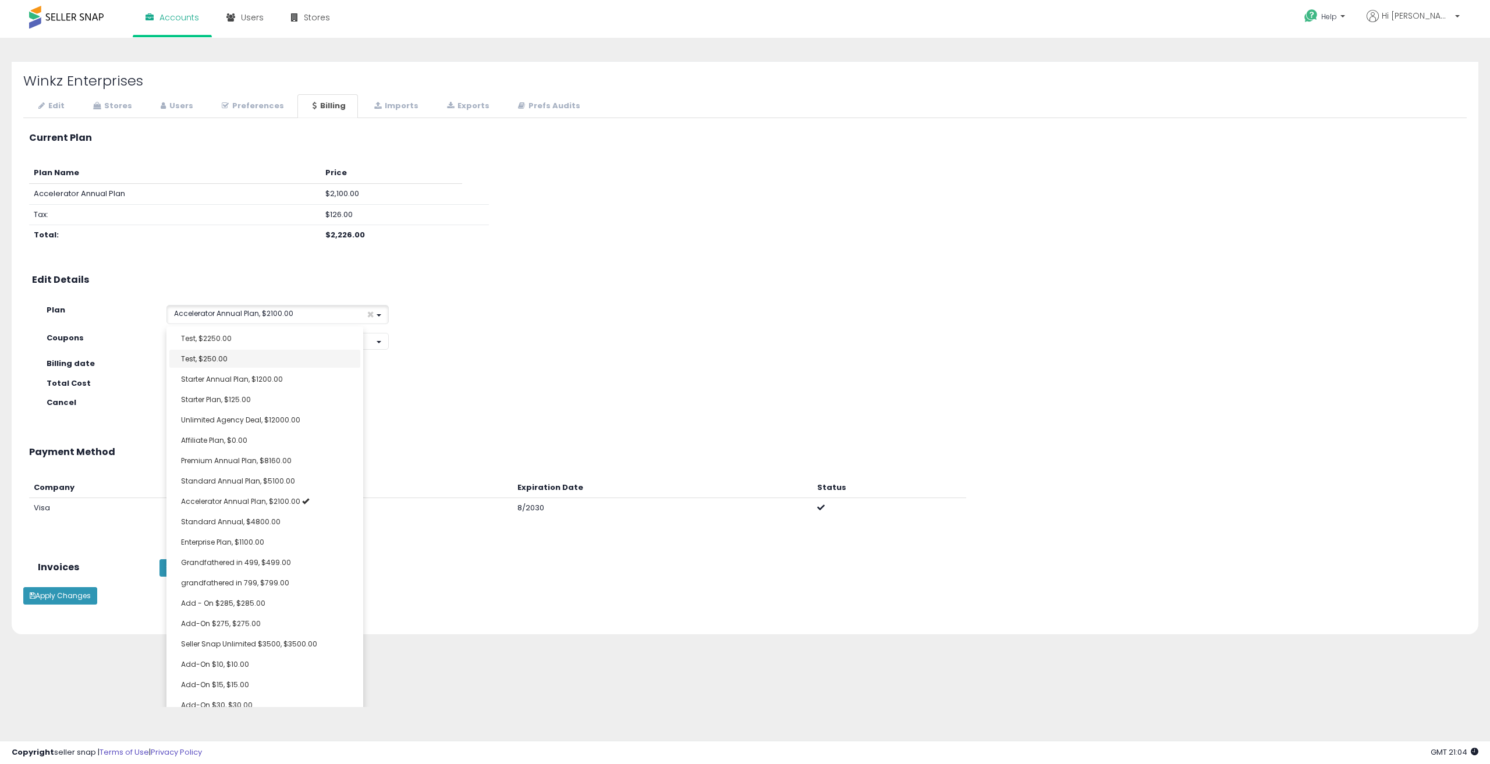
select select "**********"
click at [273, 363] on link "Test, $250.00" at bounding box center [264, 359] width 191 height 18
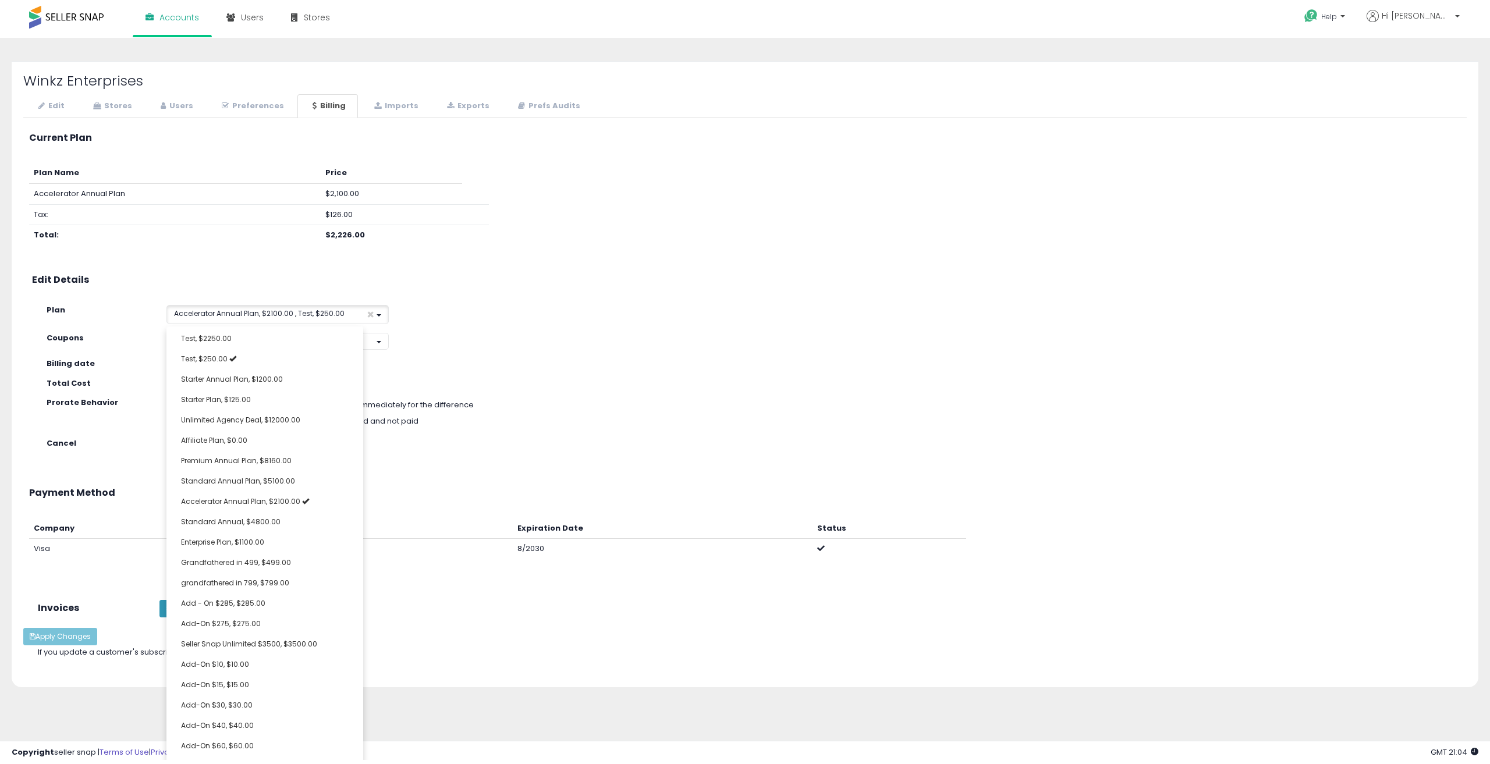
click at [555, 396] on div "**********" at bounding box center [745, 395] width 1444 height 543
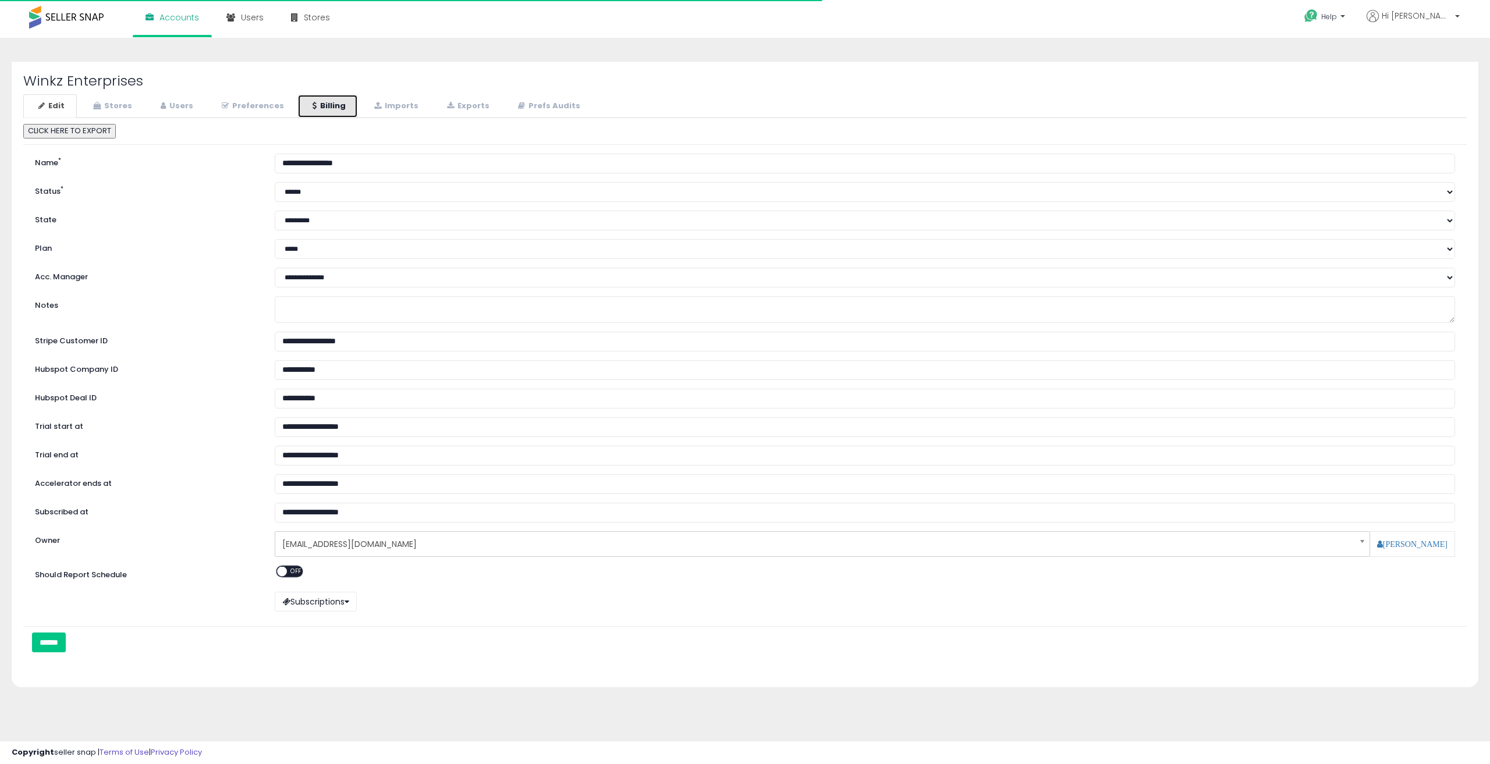
click at [325, 102] on link "Billing" at bounding box center [327, 106] width 61 height 24
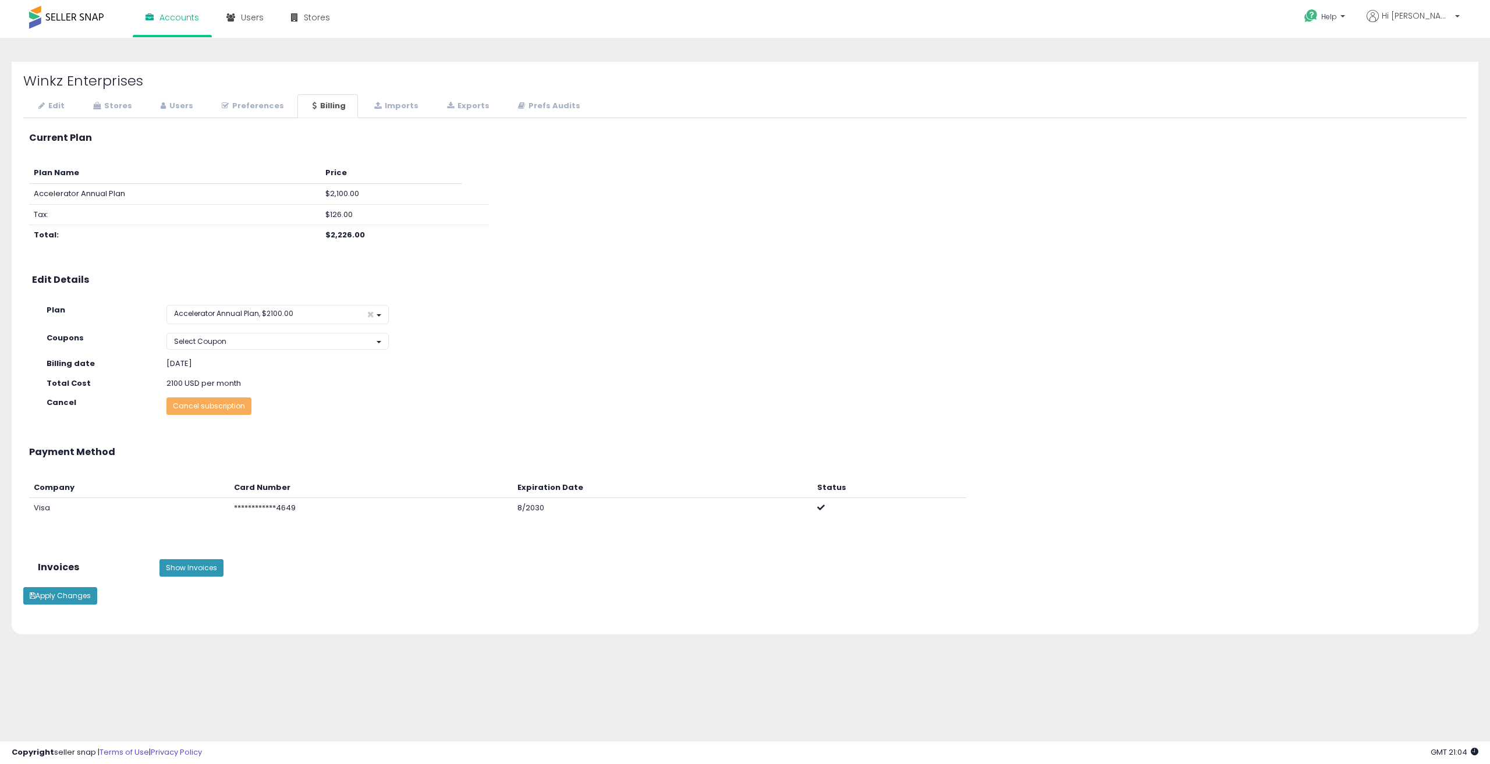
drag, startPoint x: 168, startPoint y: 361, endPoint x: 241, endPoint y: 359, distance: 73.4
click at [241, 359] on div "[DATE]" at bounding box center [338, 364] width 342 height 11
drag, startPoint x: 202, startPoint y: 363, endPoint x: 154, endPoint y: 363, distance: 48.3
click at [154, 363] on div "Billing date 2025-10-06" at bounding box center [757, 364] width 1438 height 11
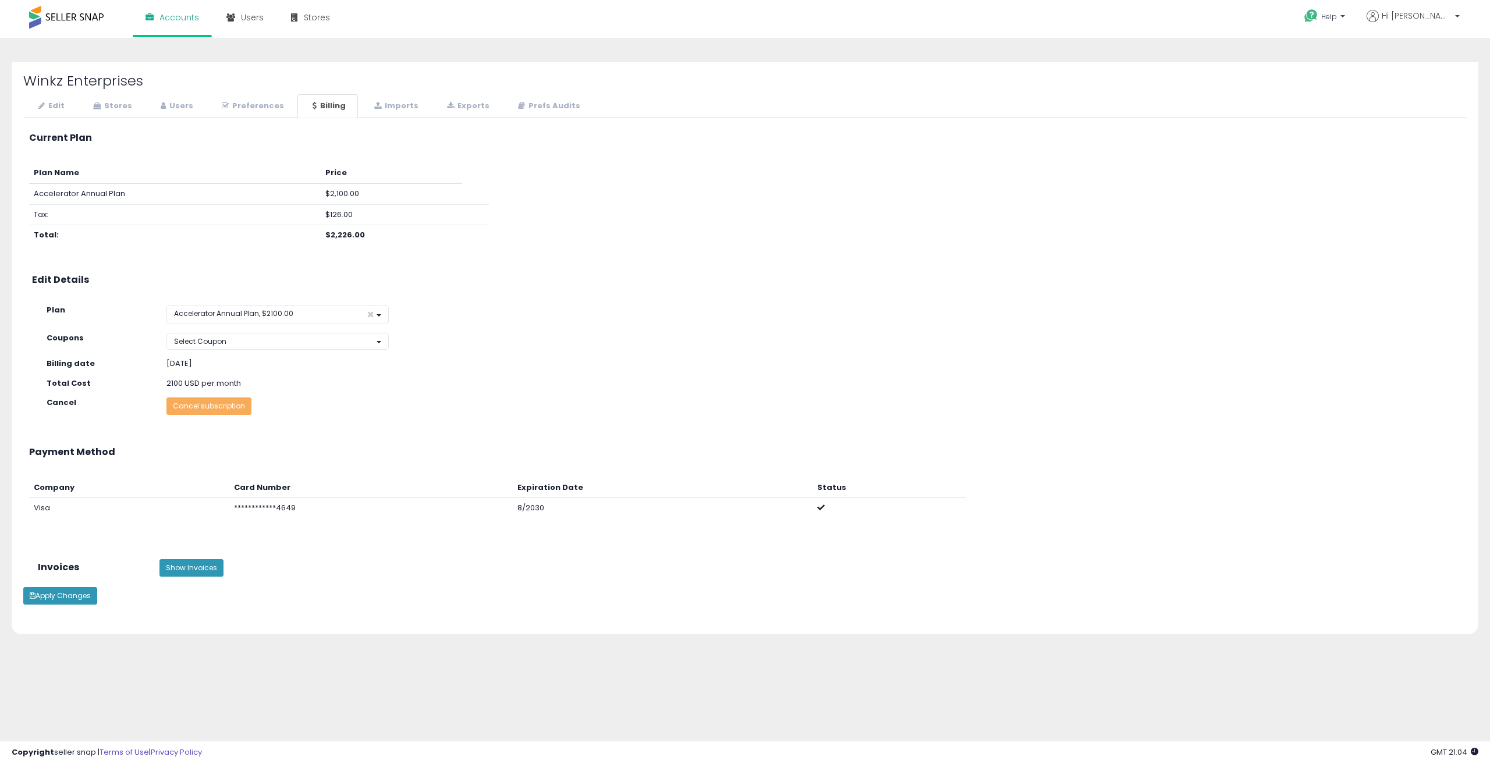
click at [154, 363] on div "Billing date" at bounding box center [98, 364] width 120 height 11
click at [321, 382] on div "2100 USD per month" at bounding box center [338, 383] width 360 height 11
